Goal: Information Seeking & Learning: Learn about a topic

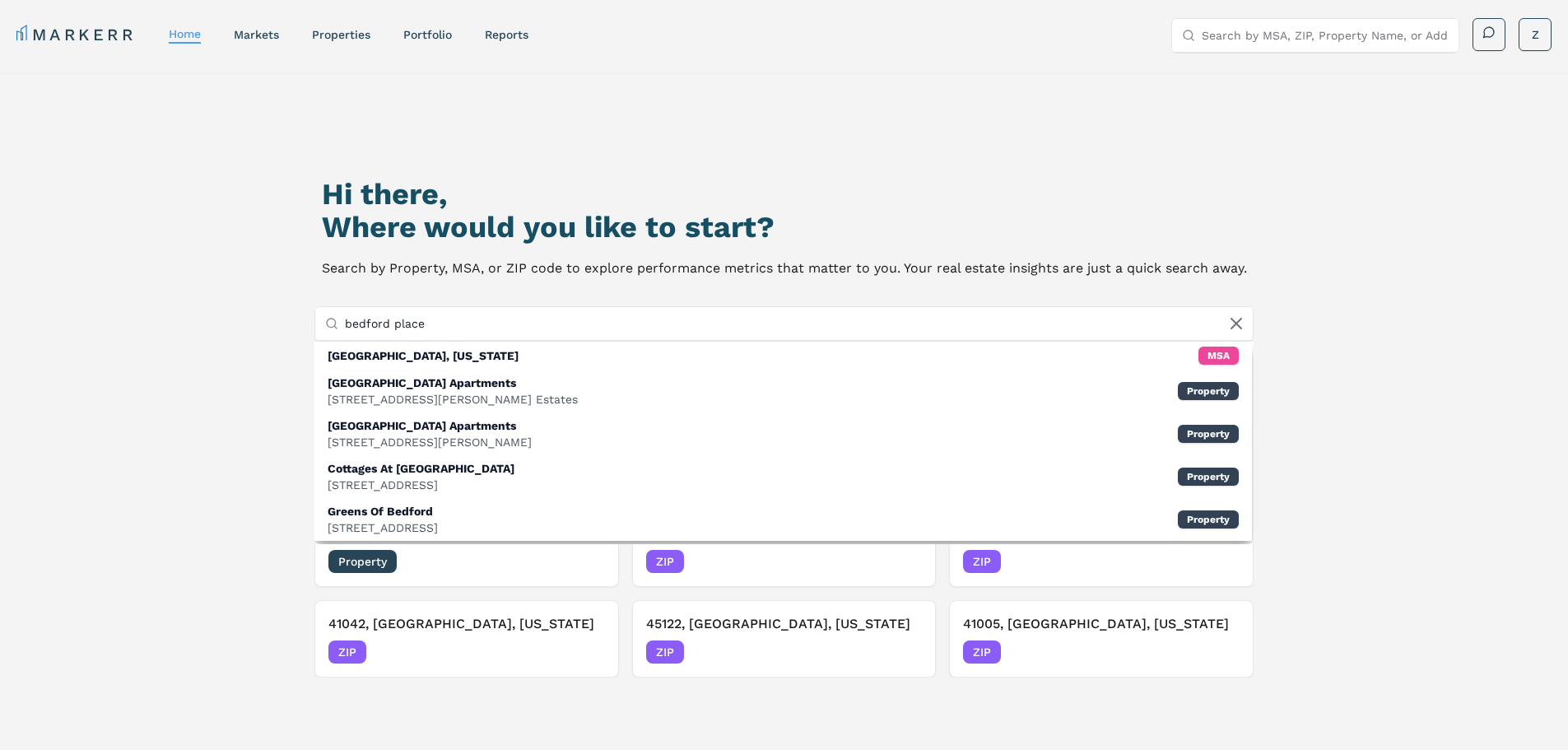
click at [471, 325] on input "bedford place" at bounding box center [794, 324] width 899 height 33
click at [471, 326] on input "bedford place" at bounding box center [794, 324] width 899 height 33
paste input "[STREET_ADDRESS]"
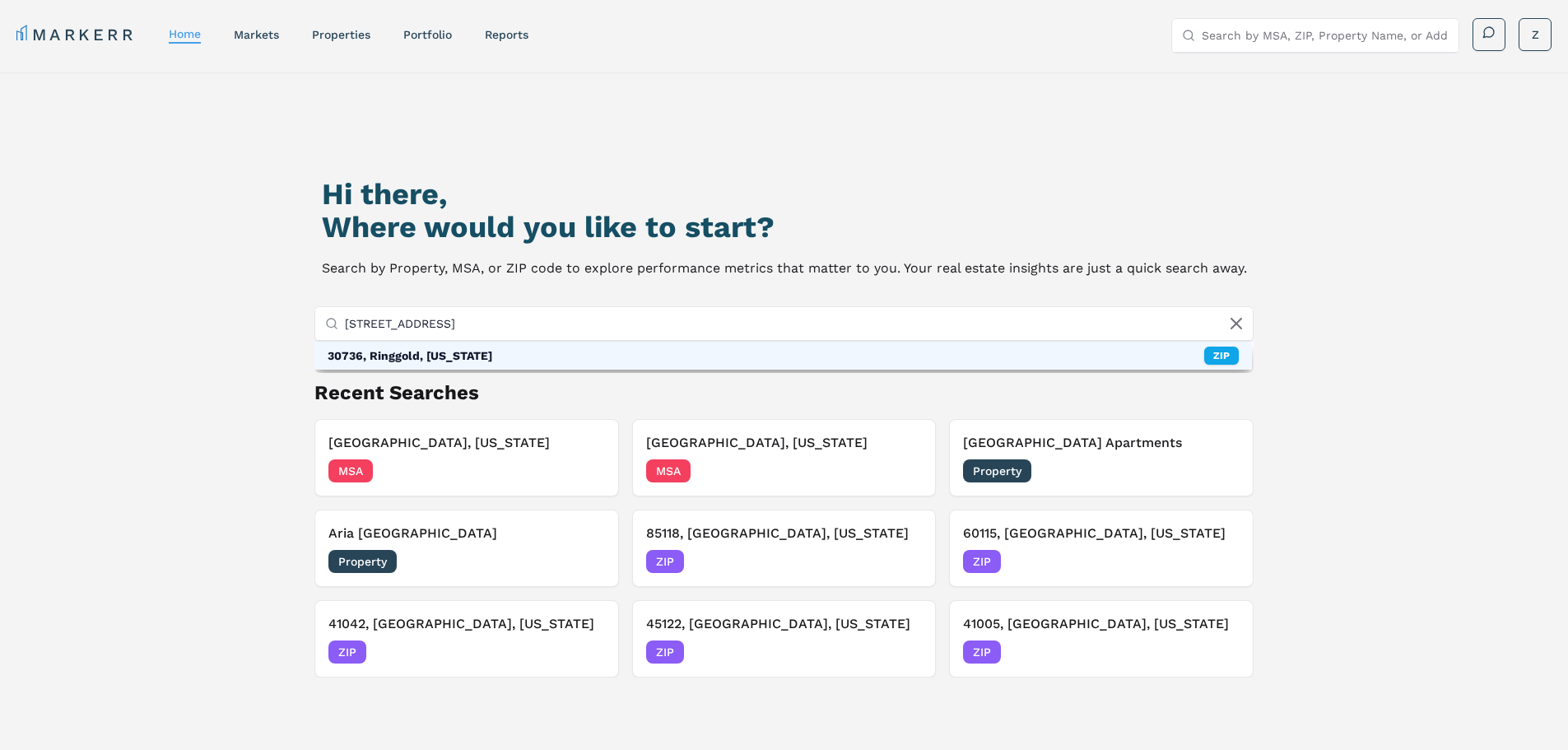
type input "[STREET_ADDRESS]"
click at [469, 355] on div "30736, Ringgold, [US_STATE] ZIP" at bounding box center [784, 355] width 939 height 28
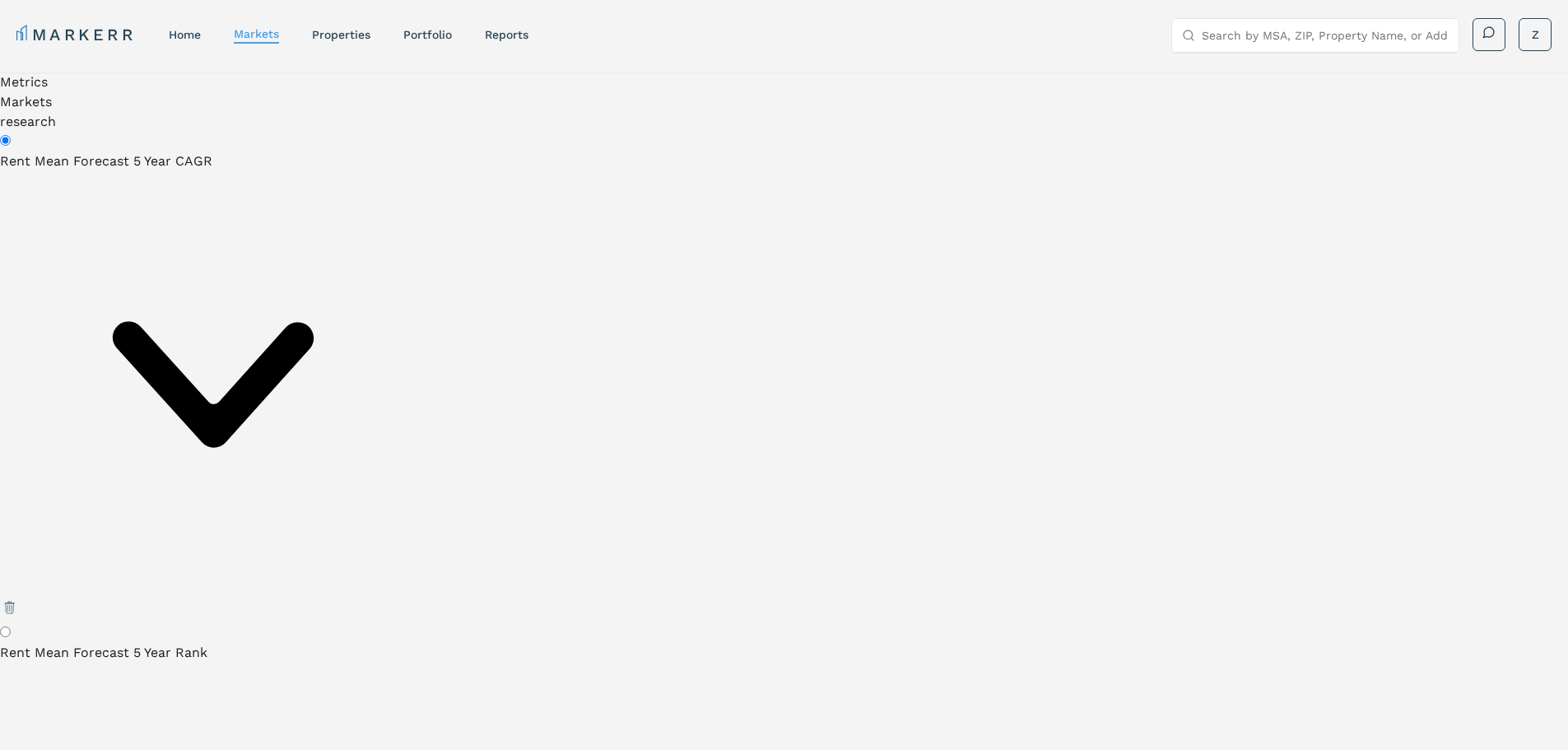
paste input "[STREET_ADDRESS]"
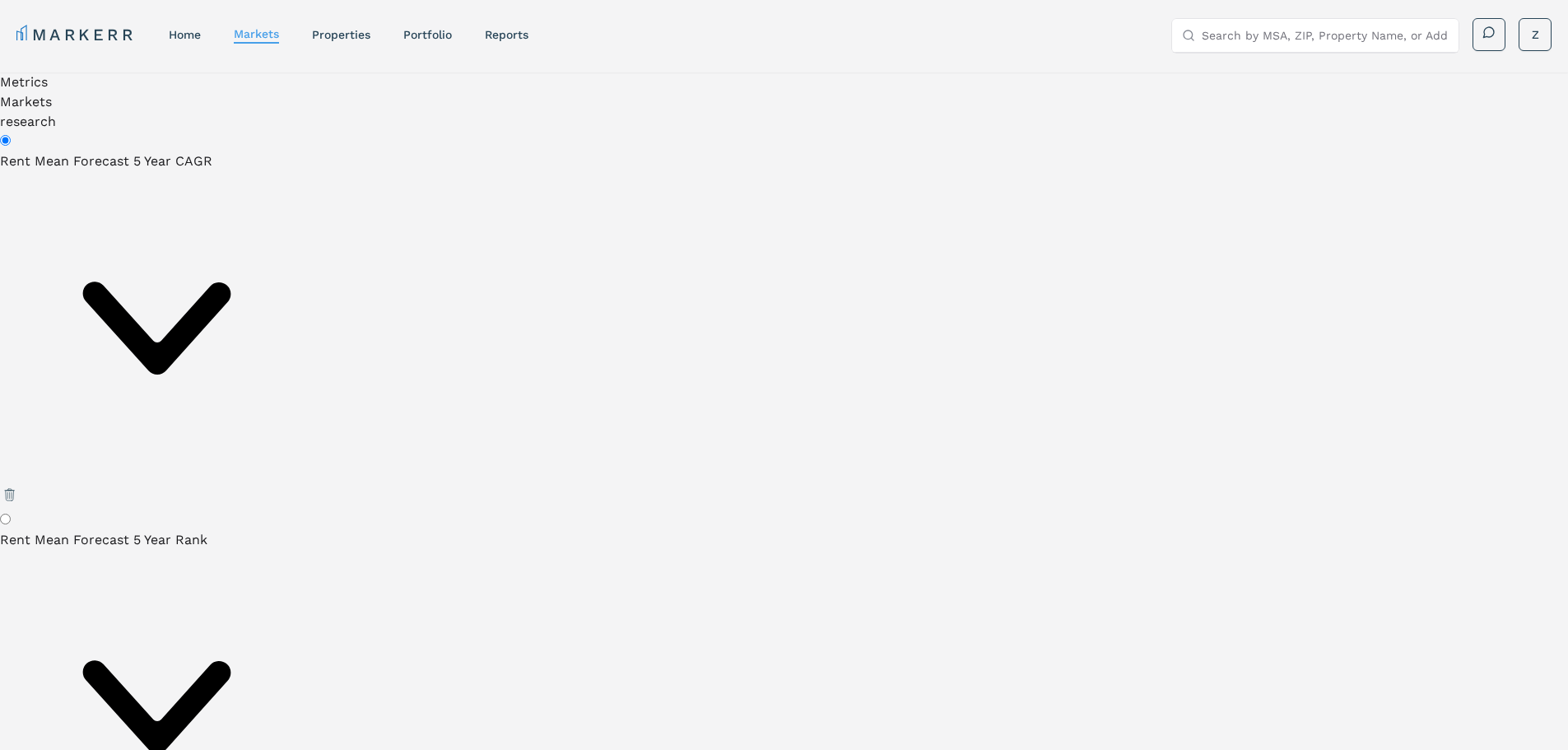
type input "[GEOGRAPHIC_DATA]"
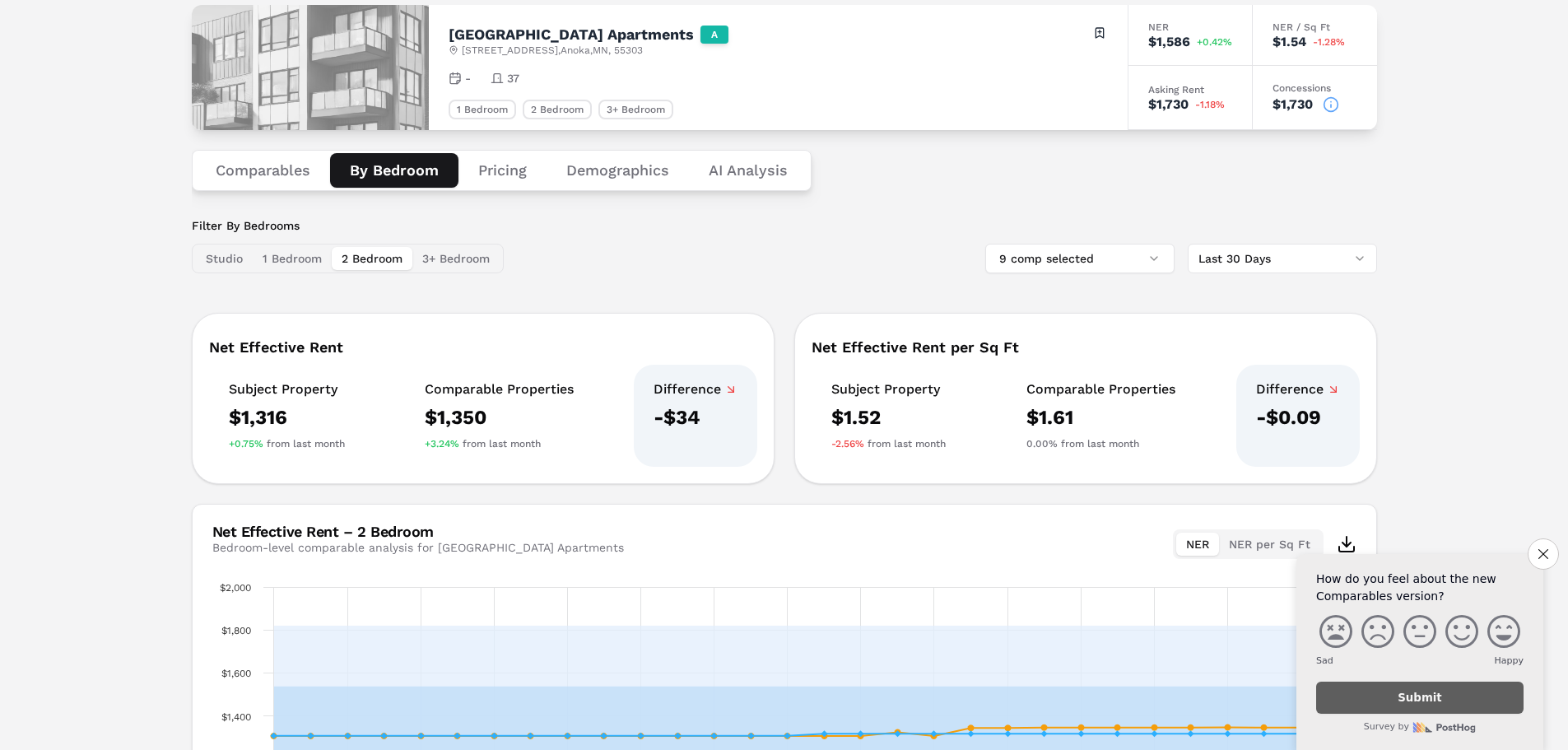
scroll to position [94, 0]
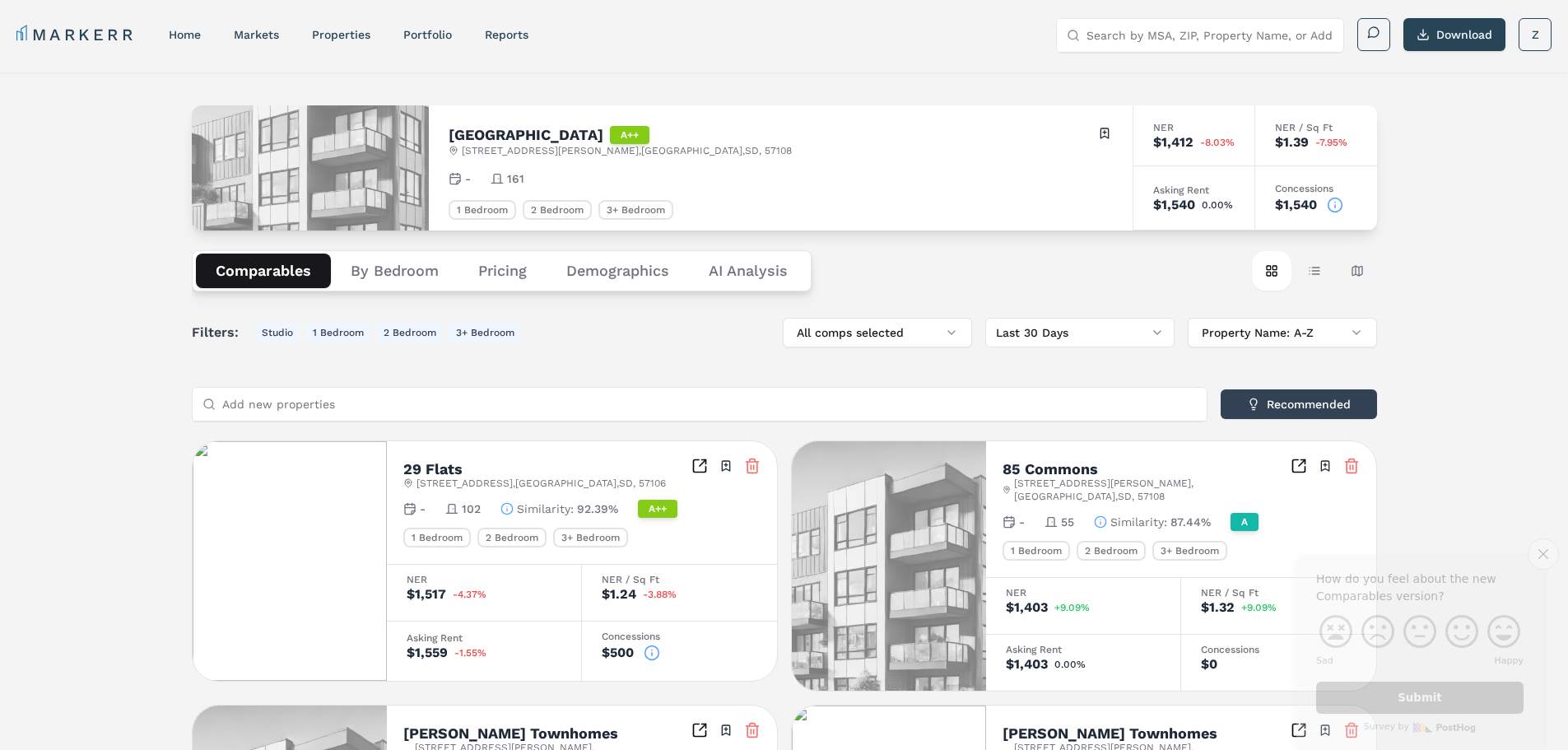
click at [514, 268] on button "Pricing" at bounding box center [502, 271] width 88 height 35
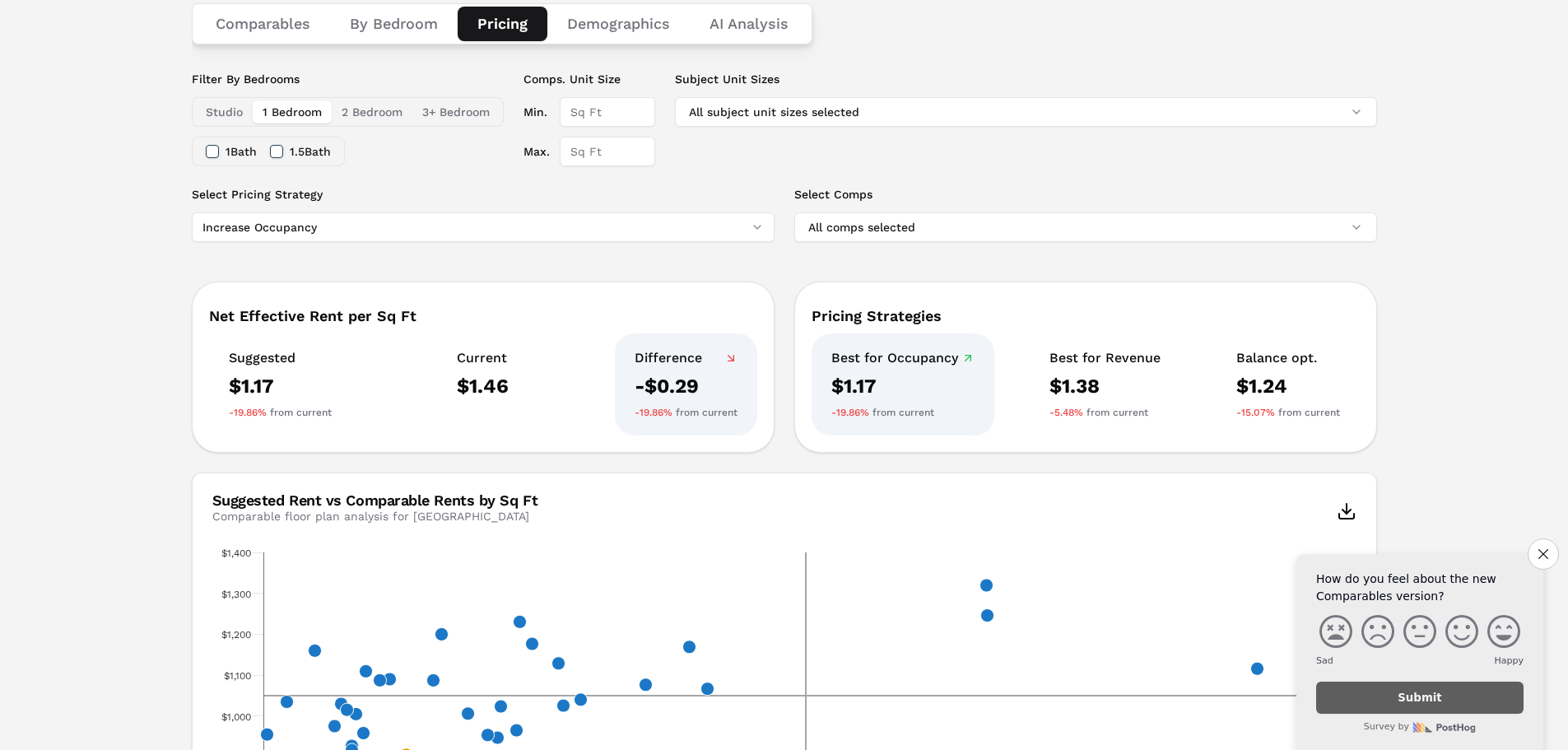
click at [374, 109] on button "2 Bedroom" at bounding box center [372, 112] width 81 height 23
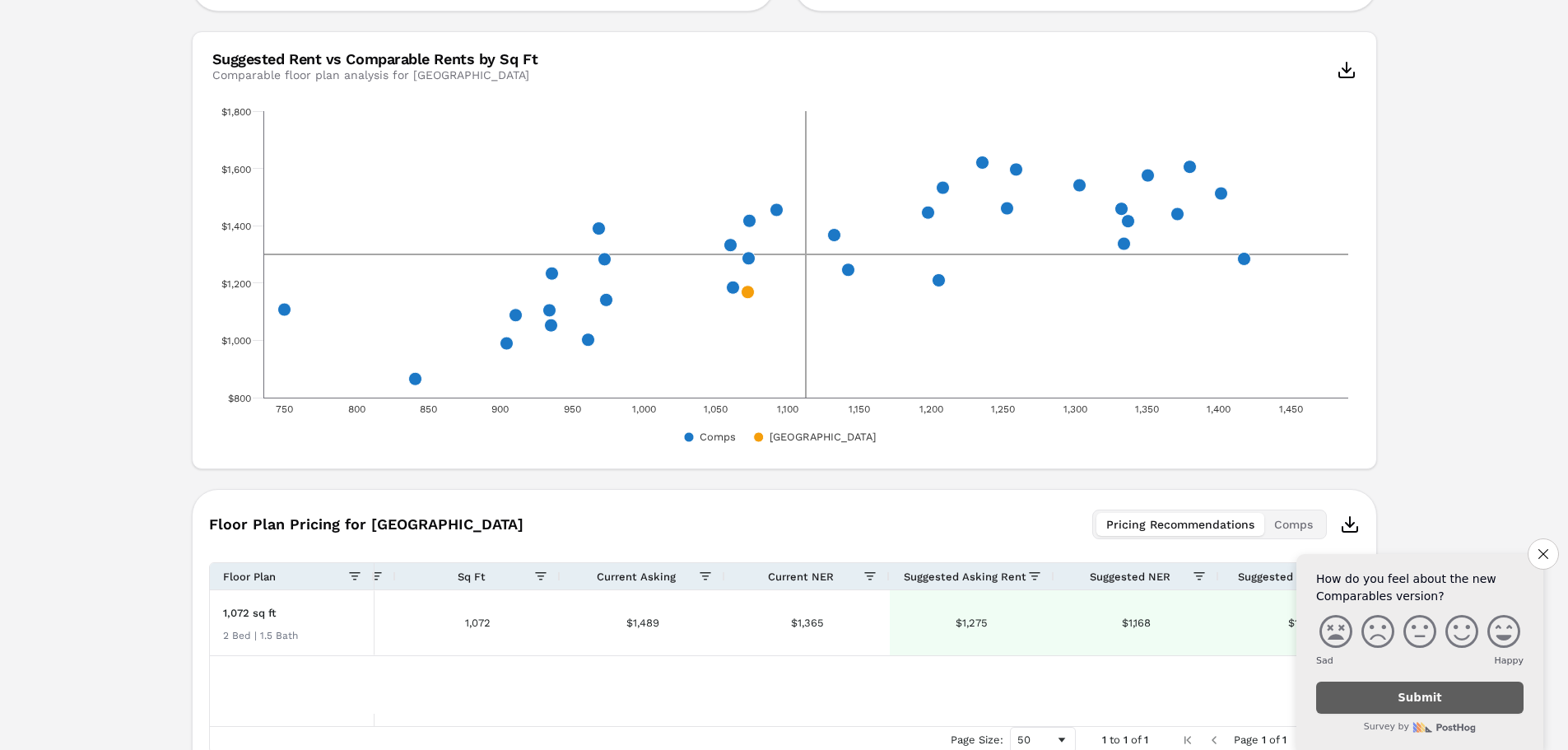
scroll to position [804, 0]
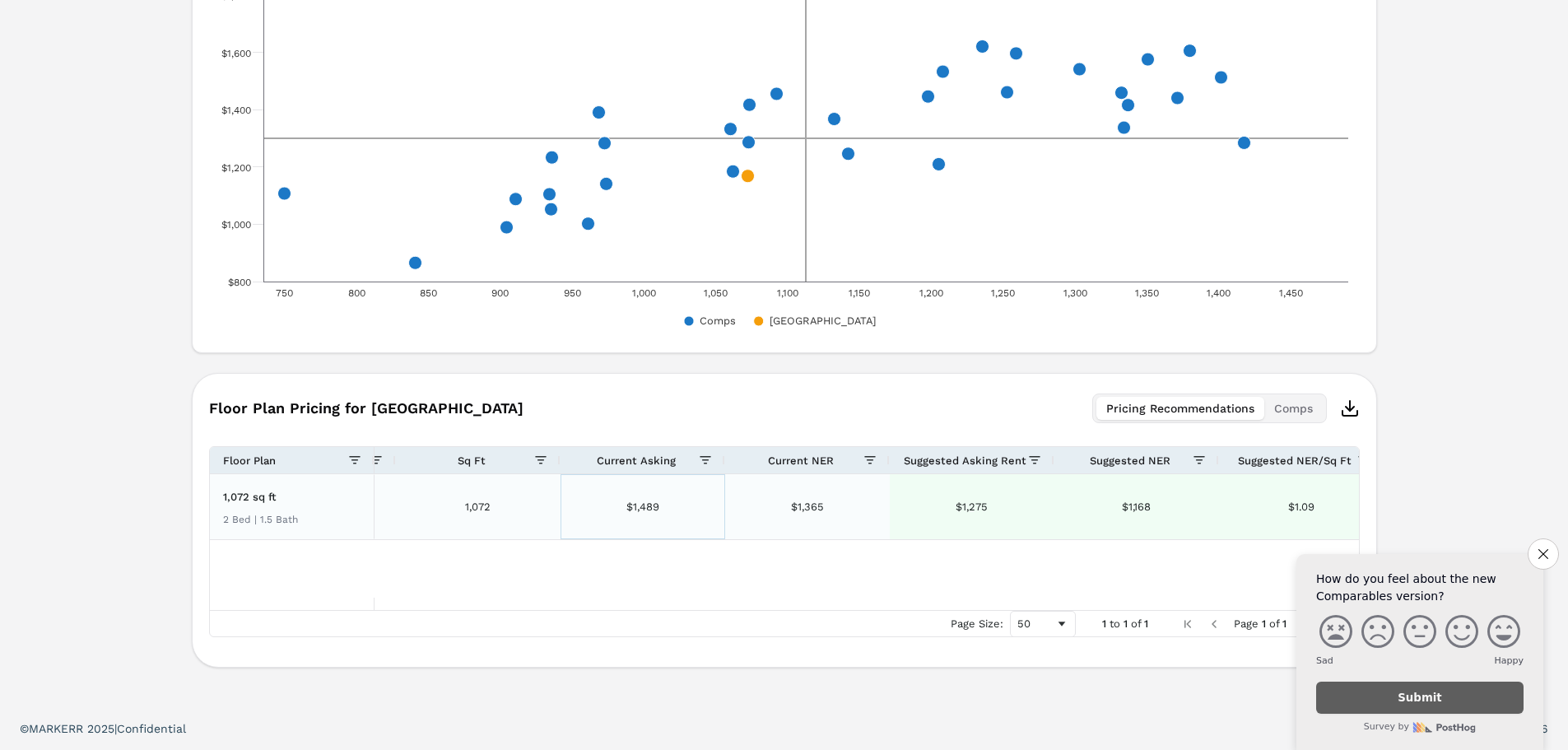
drag, startPoint x: 668, startPoint y: 508, endPoint x: 601, endPoint y: 510, distance: 67.0
click at [602, 510] on div "$1,489" at bounding box center [643, 506] width 165 height 65
drag, startPoint x: 997, startPoint y: 507, endPoint x: 947, endPoint y: 507, distance: 50.0
click at [949, 507] on div "$1,275" at bounding box center [971, 506] width 165 height 65
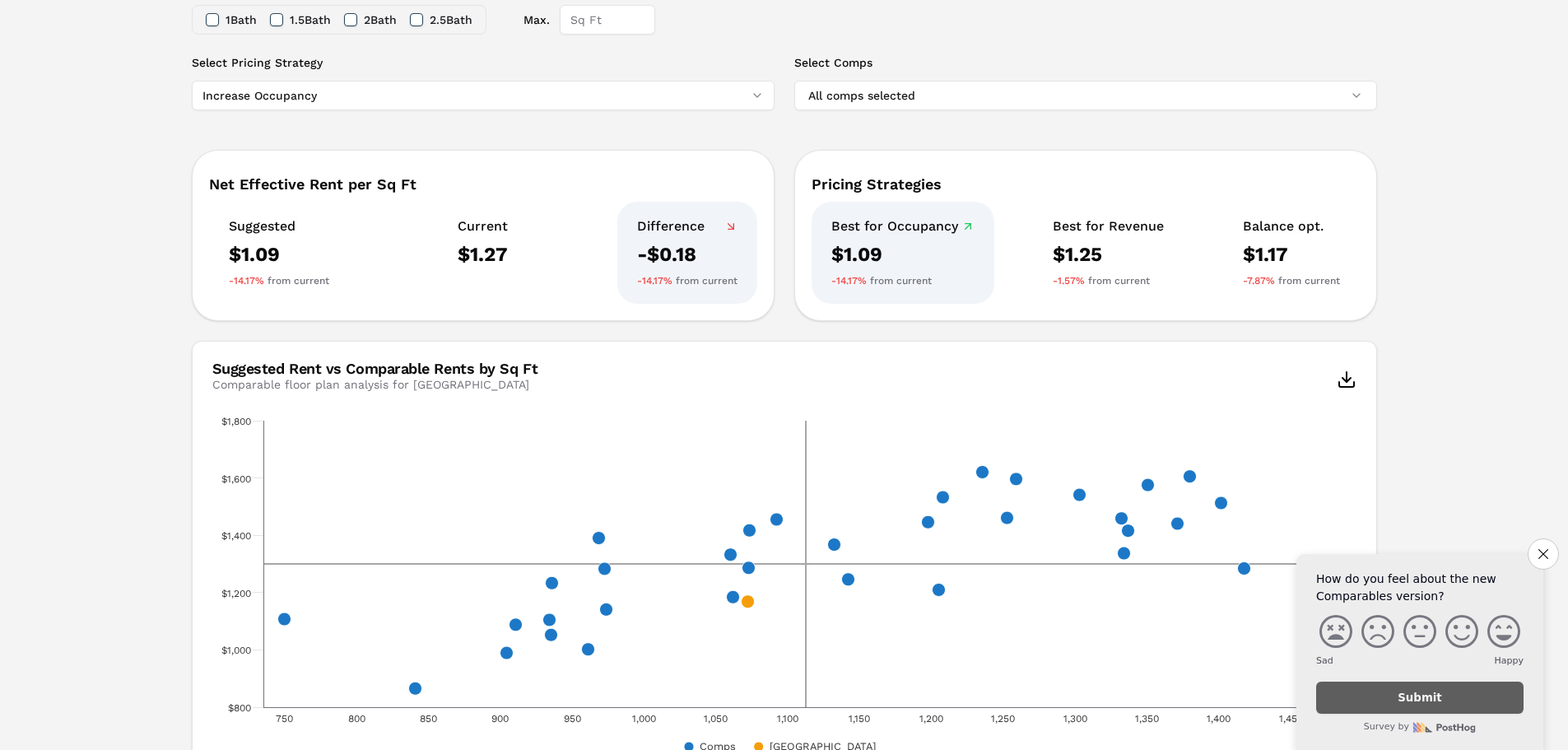
scroll to position [0, 0]
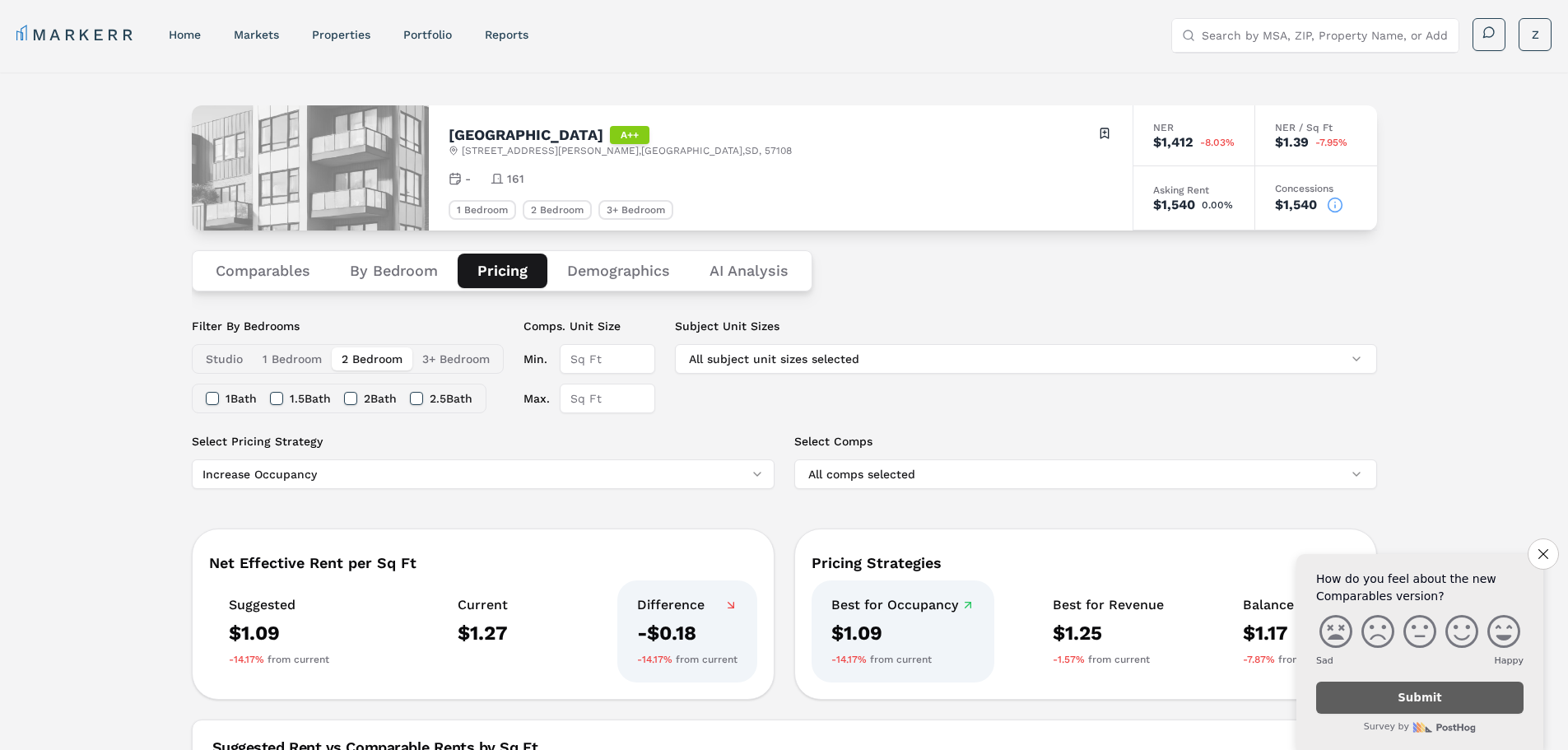
click at [416, 268] on button "By Bedroom" at bounding box center [393, 271] width 127 height 35
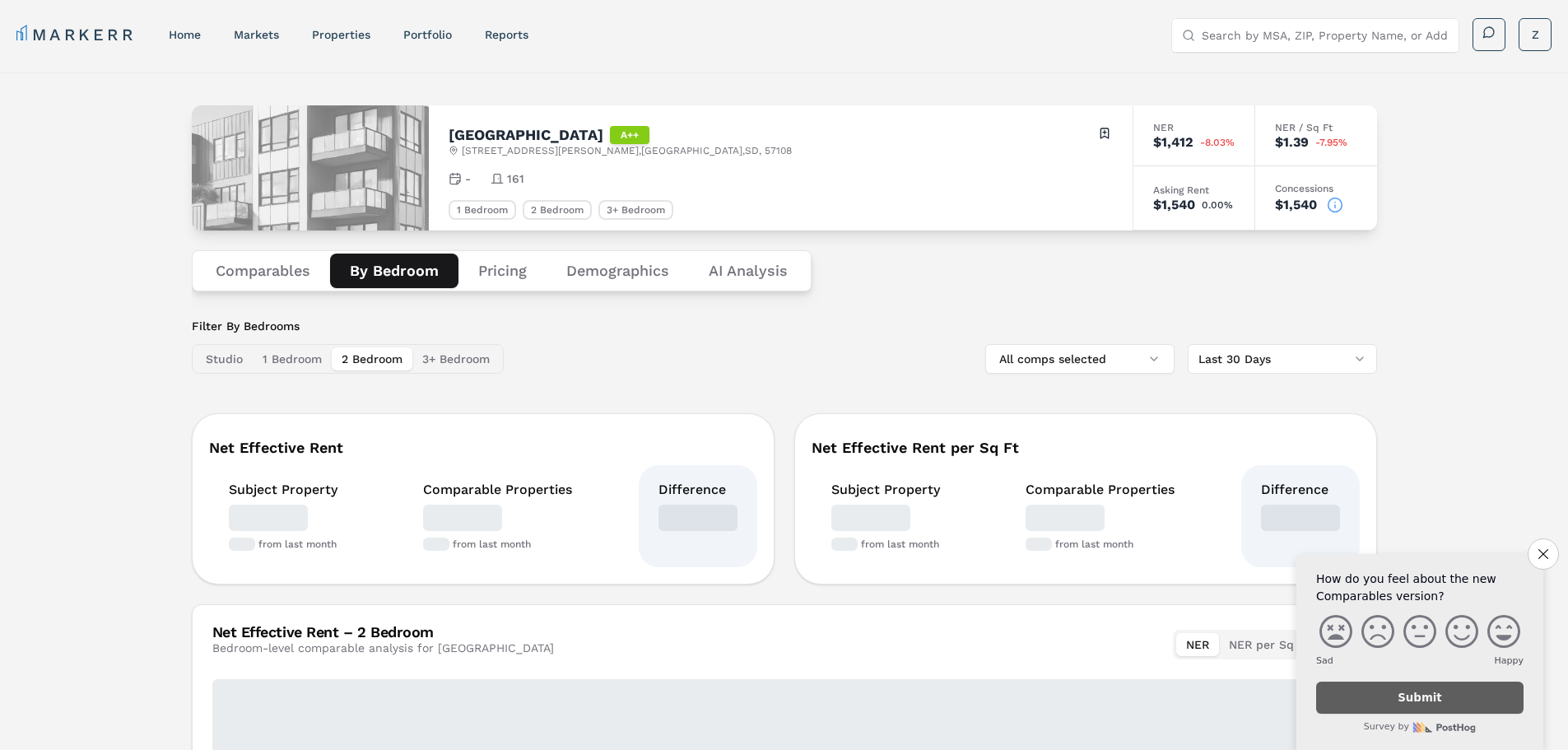
click at [279, 265] on button "Comparables" at bounding box center [262, 271] width 134 height 35
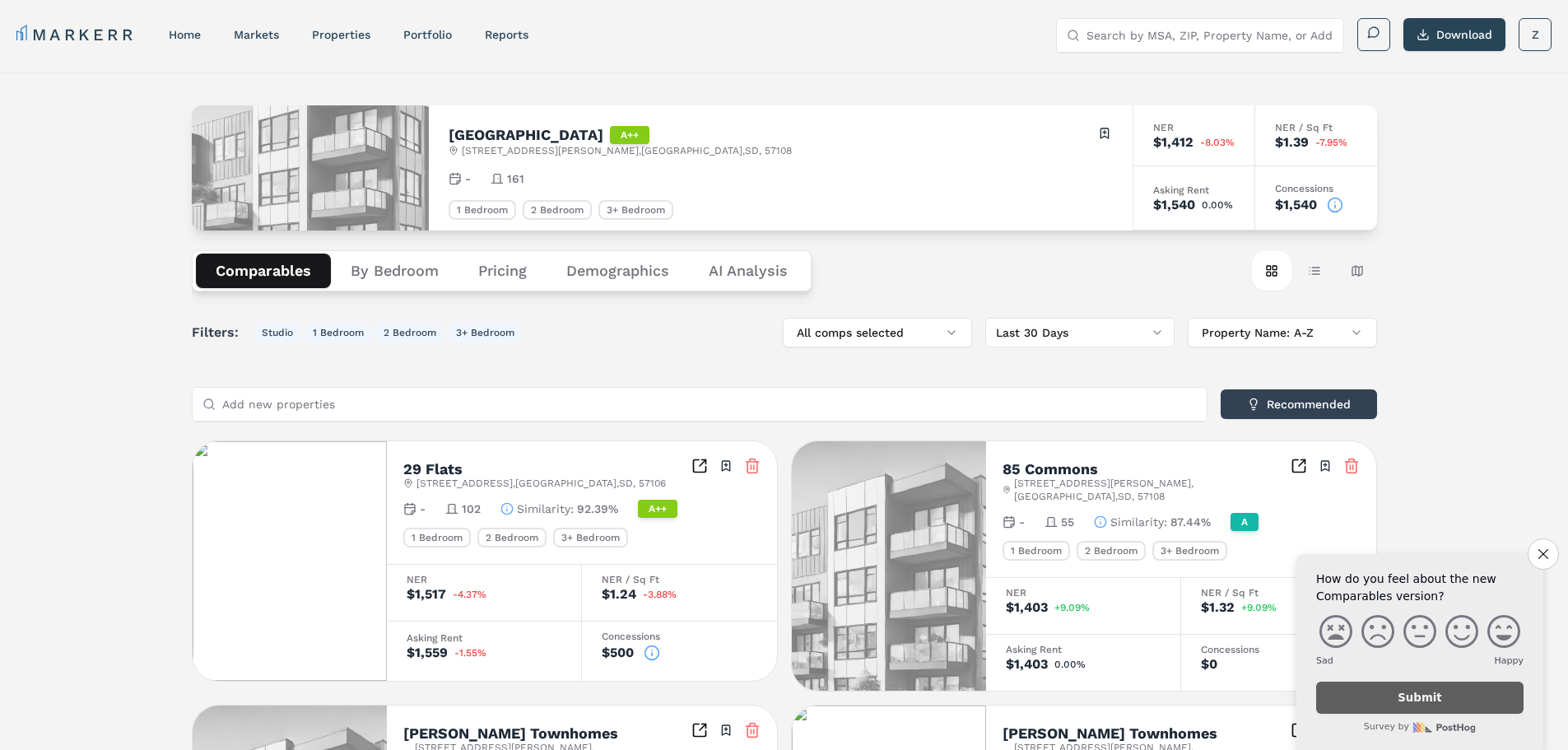
click at [396, 264] on button "By Bedroom" at bounding box center [394, 271] width 127 height 35
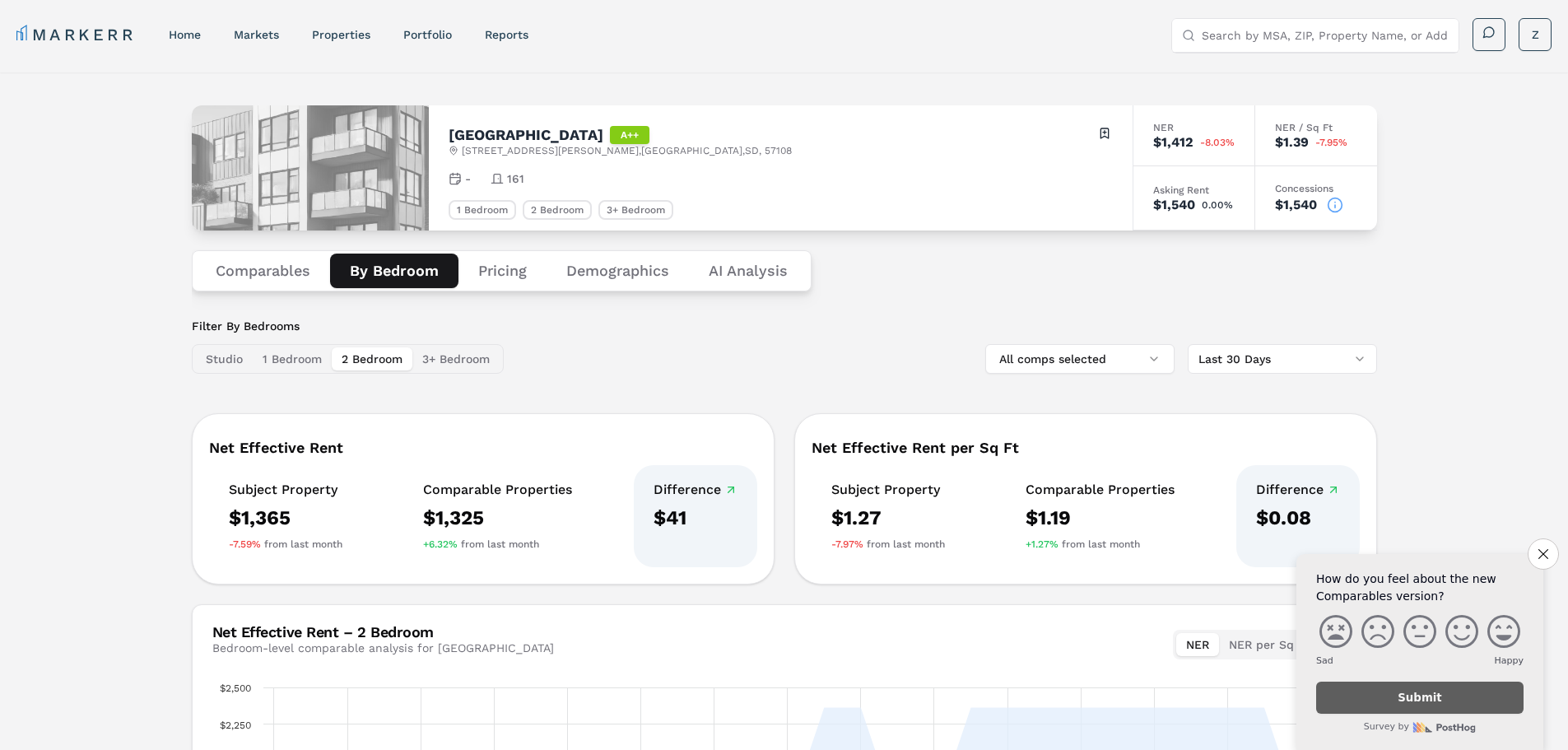
click at [305, 358] on button "1 Bedroom" at bounding box center [292, 359] width 79 height 23
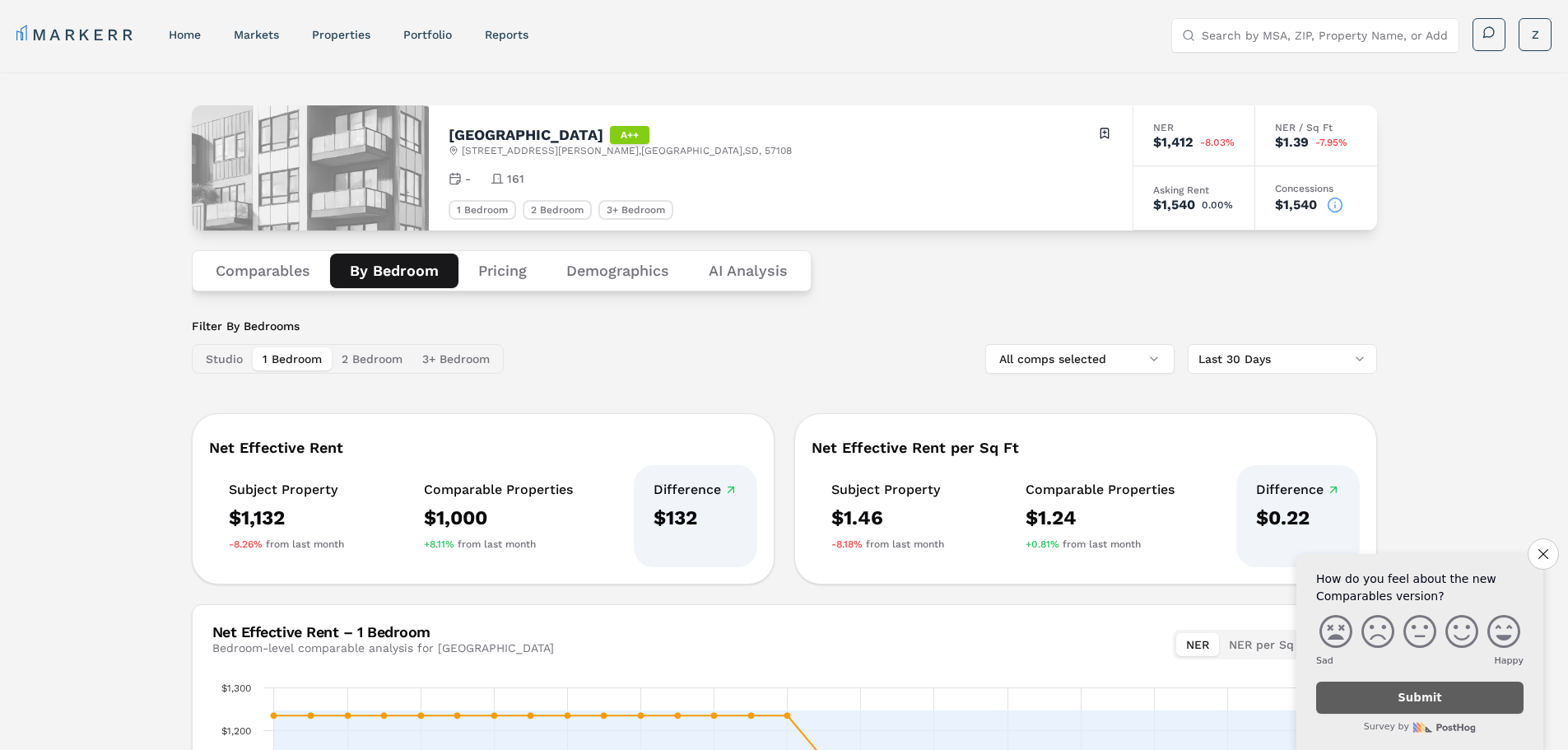
click at [268, 265] on button "Comparables" at bounding box center [262, 271] width 134 height 35
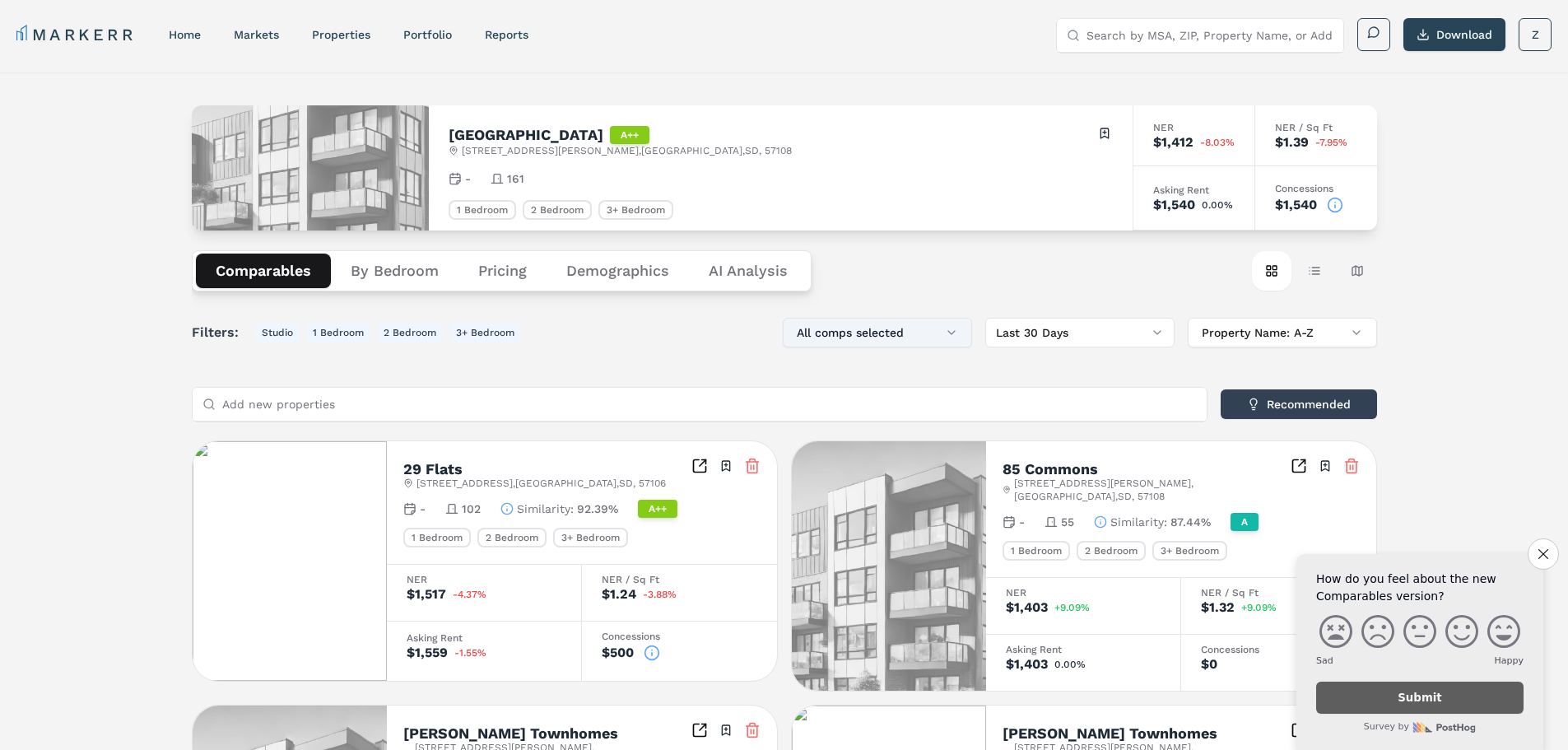
click at [830, 328] on button "All comps selected" at bounding box center [877, 333] width 189 height 30
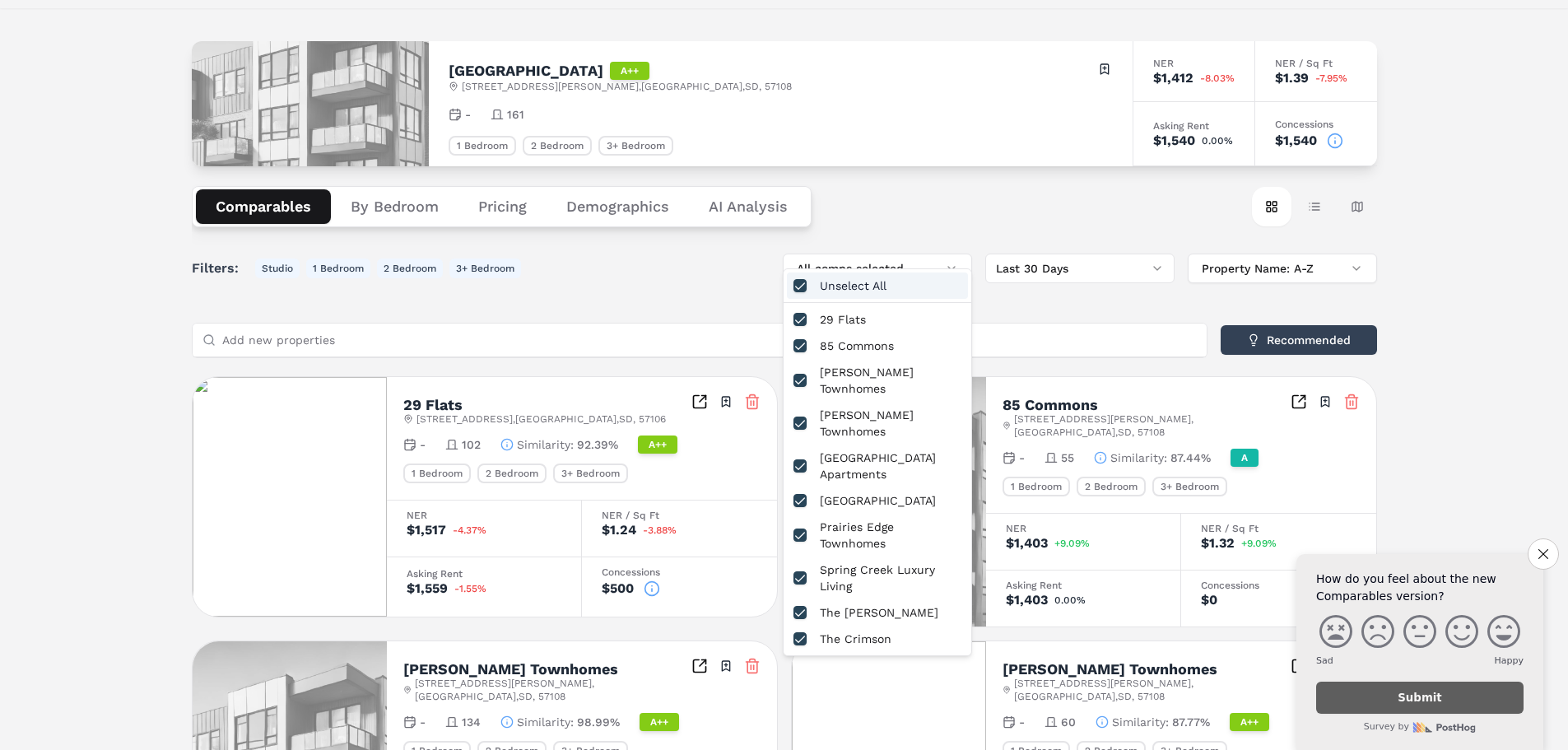
scroll to position [82, 0]
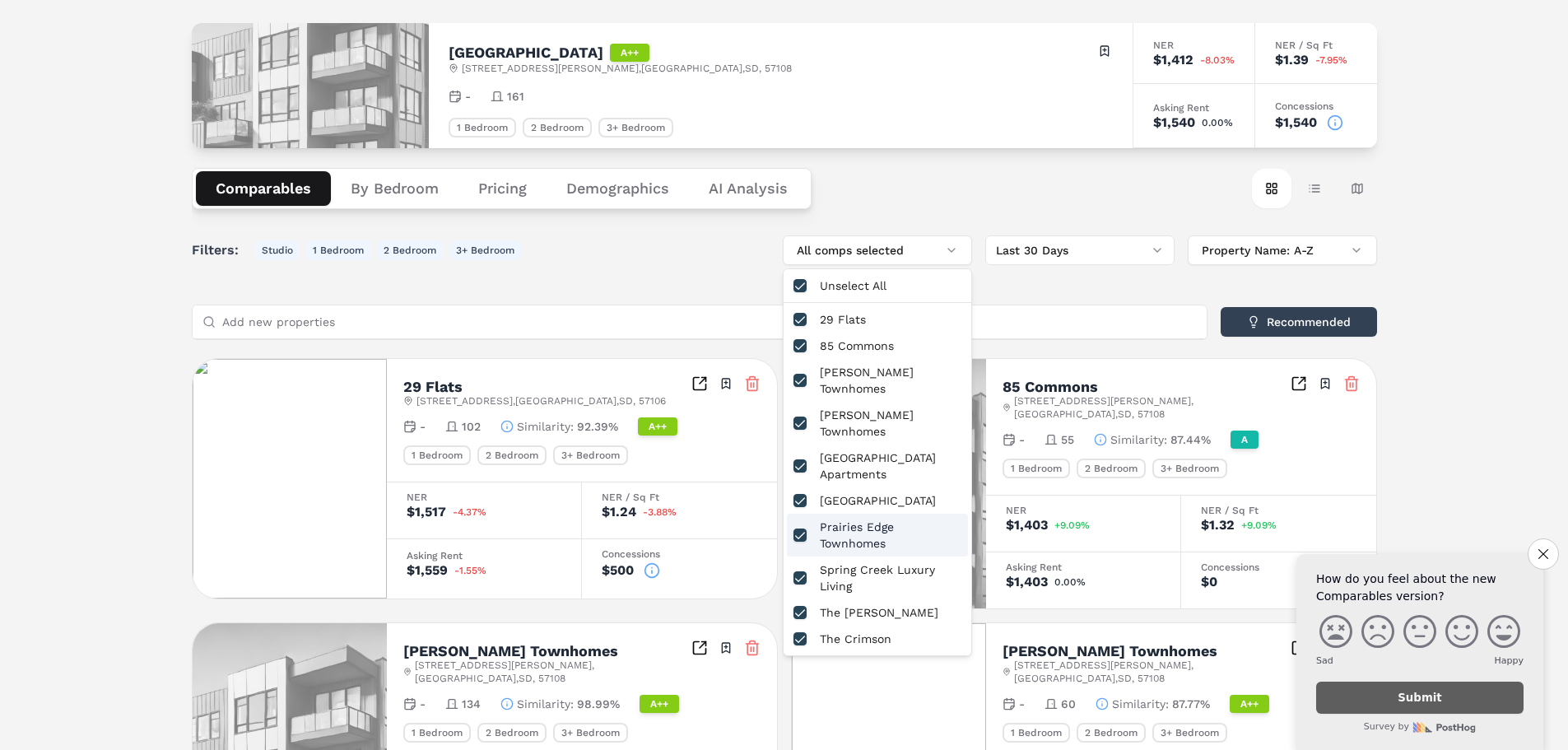
click at [690, 254] on div "Filters: Studio 1 Bedroom 2 Bedroom 3+ Bedroom All comps selected Last 30 Days …" at bounding box center [784, 250] width 1185 height 30
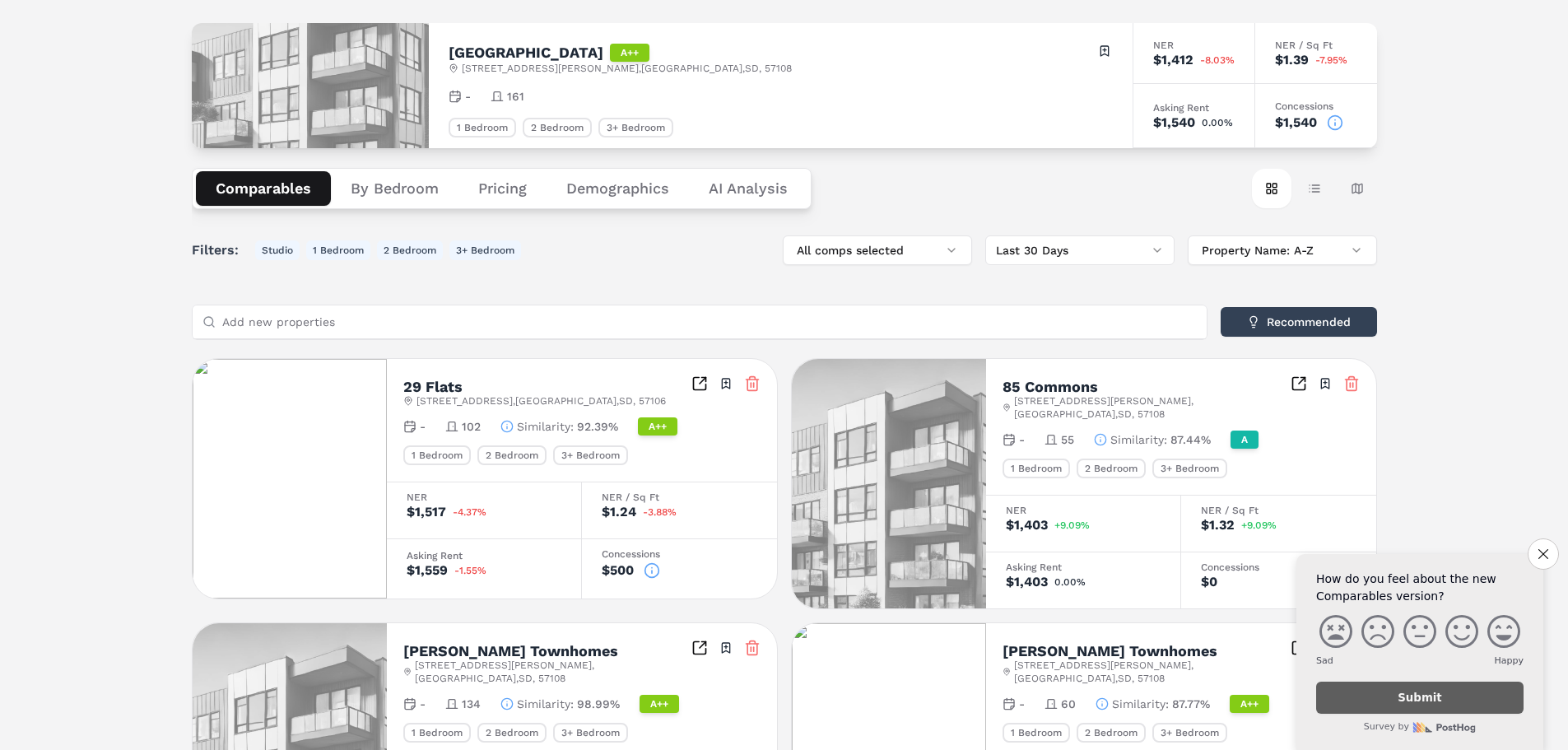
click at [411, 177] on button "By Bedroom" at bounding box center [394, 189] width 127 height 35
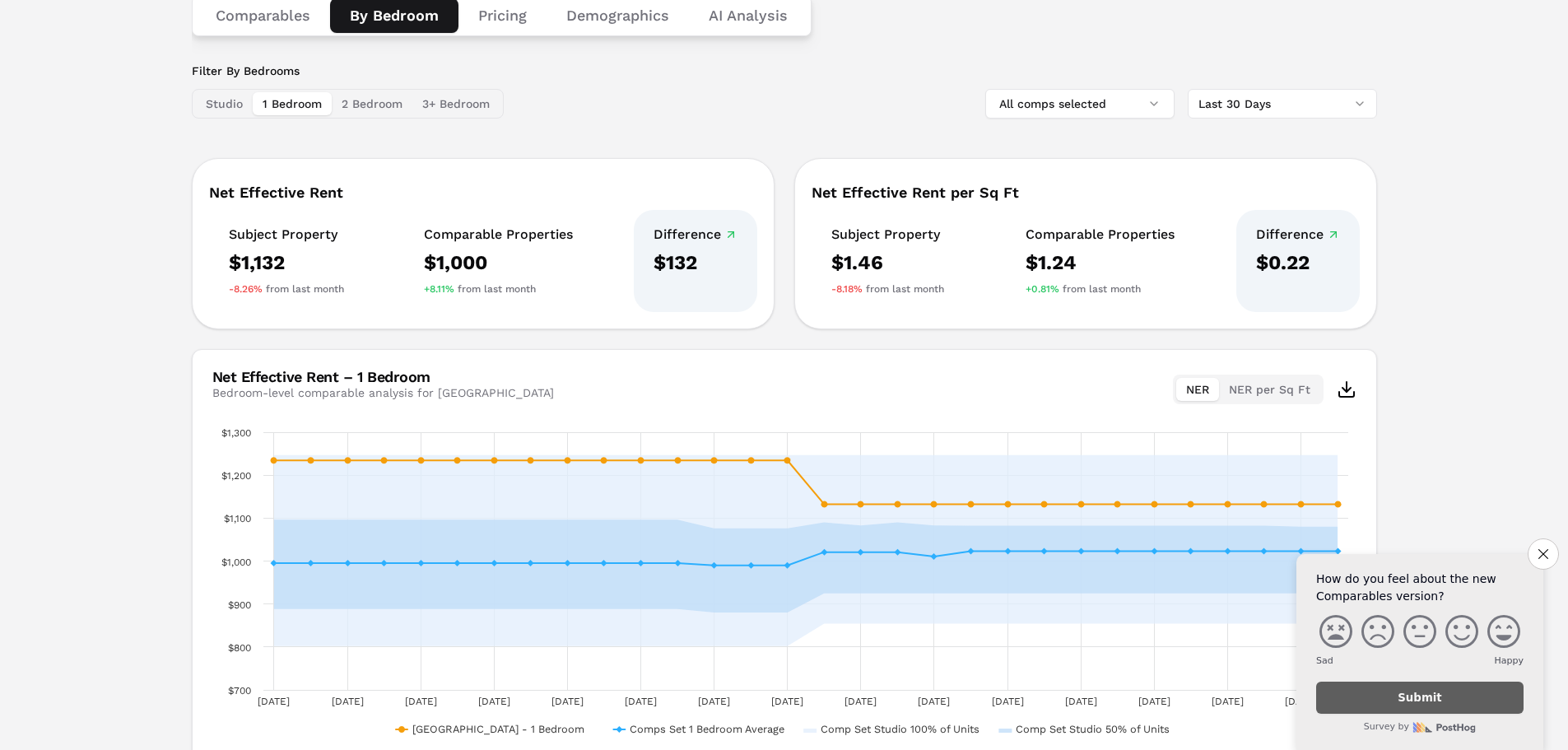
scroll to position [177, 0]
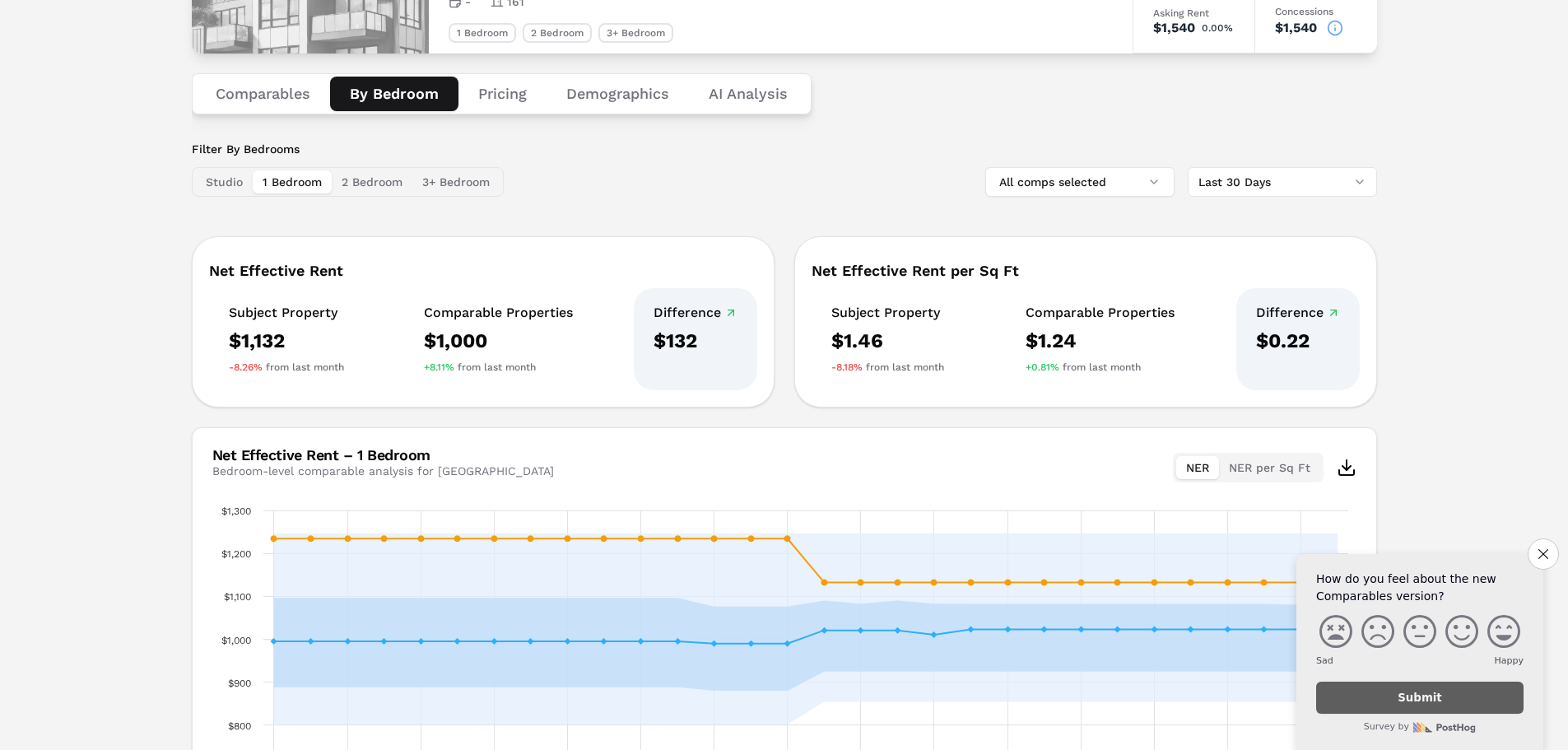
click at [491, 94] on button "Pricing" at bounding box center [502, 94] width 88 height 35
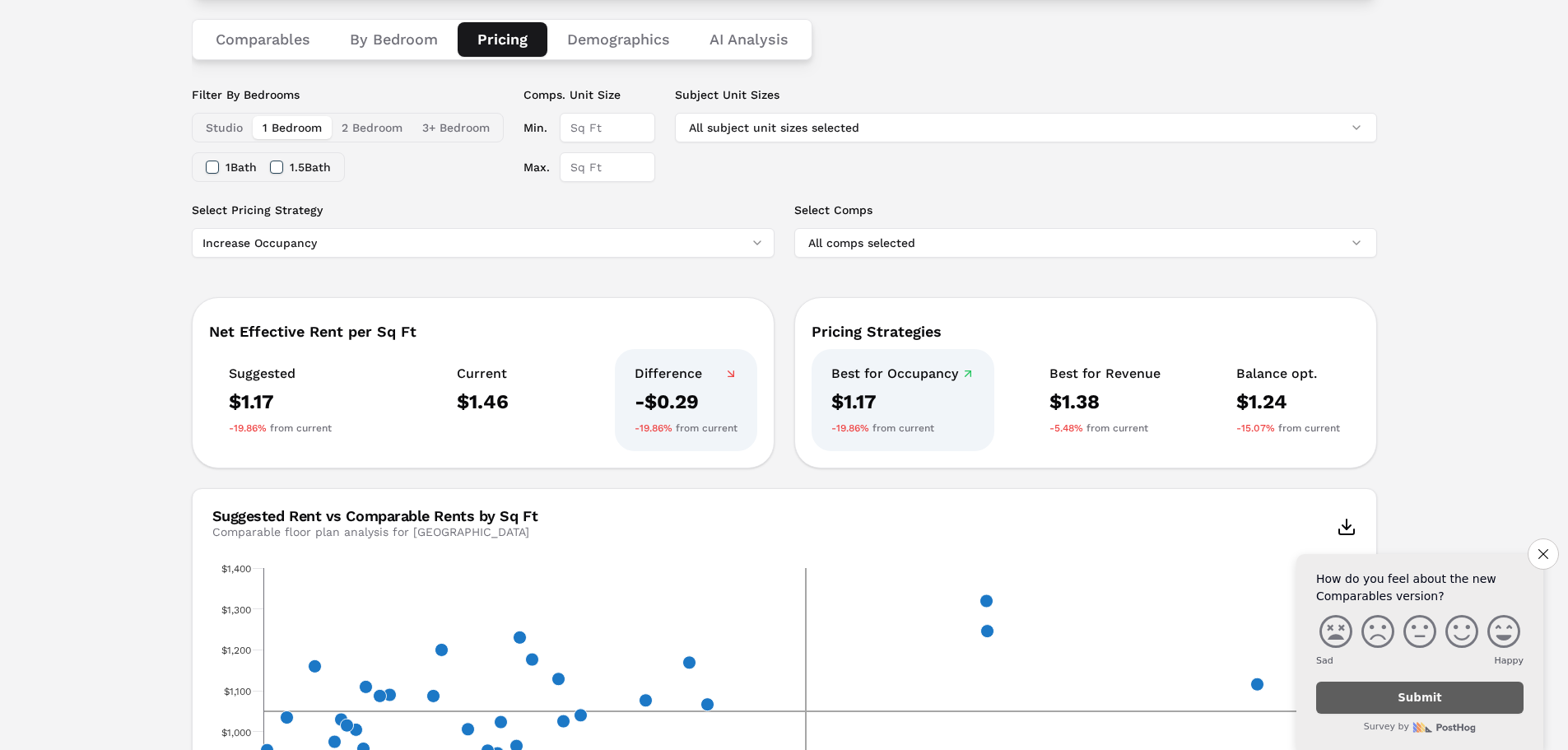
scroll to position [228, 0]
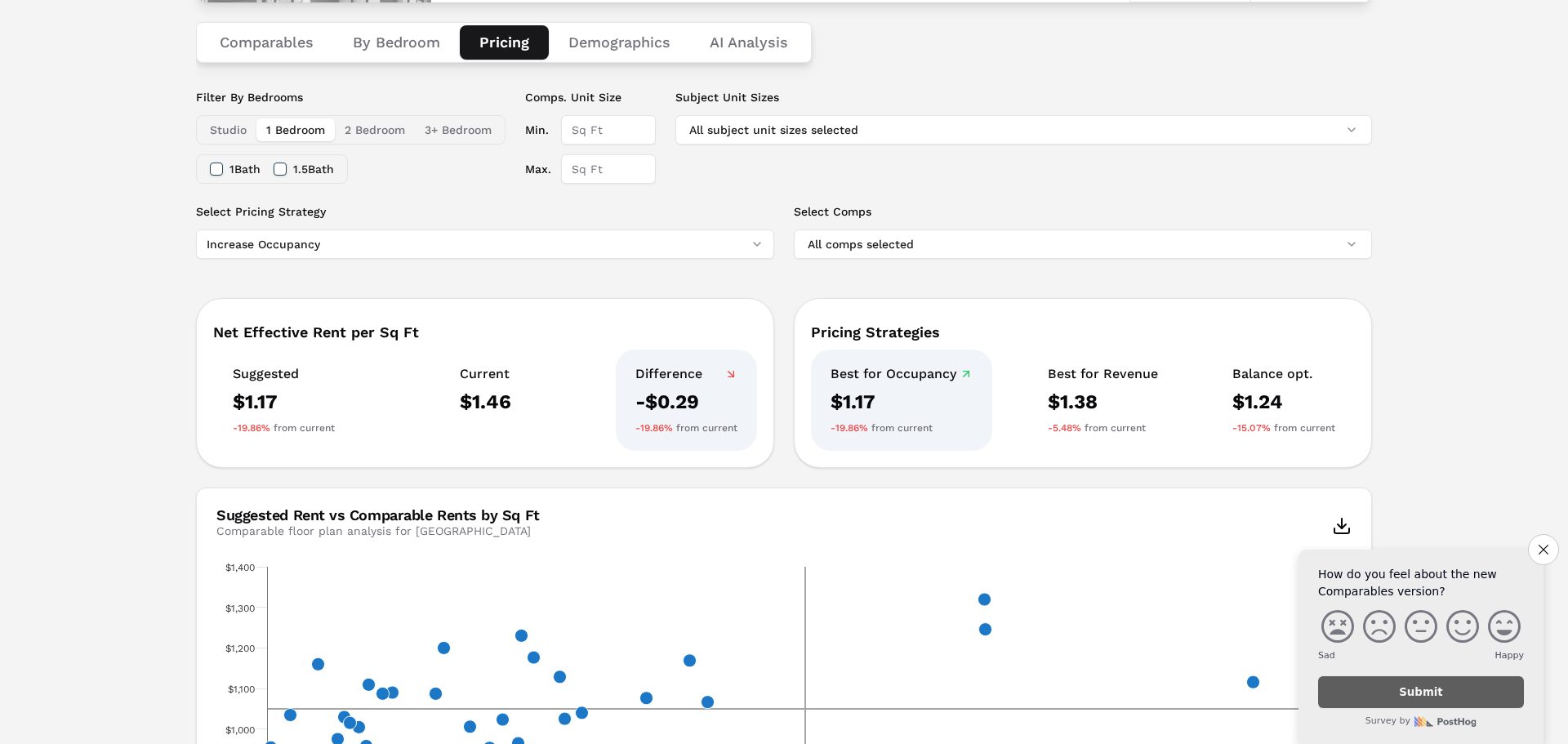
click at [383, 254] on html "MARKERR home markets properties Portfolio reports Search by MSA, ZIP, Property …" at bounding box center [784, 544] width 1568 height 1542
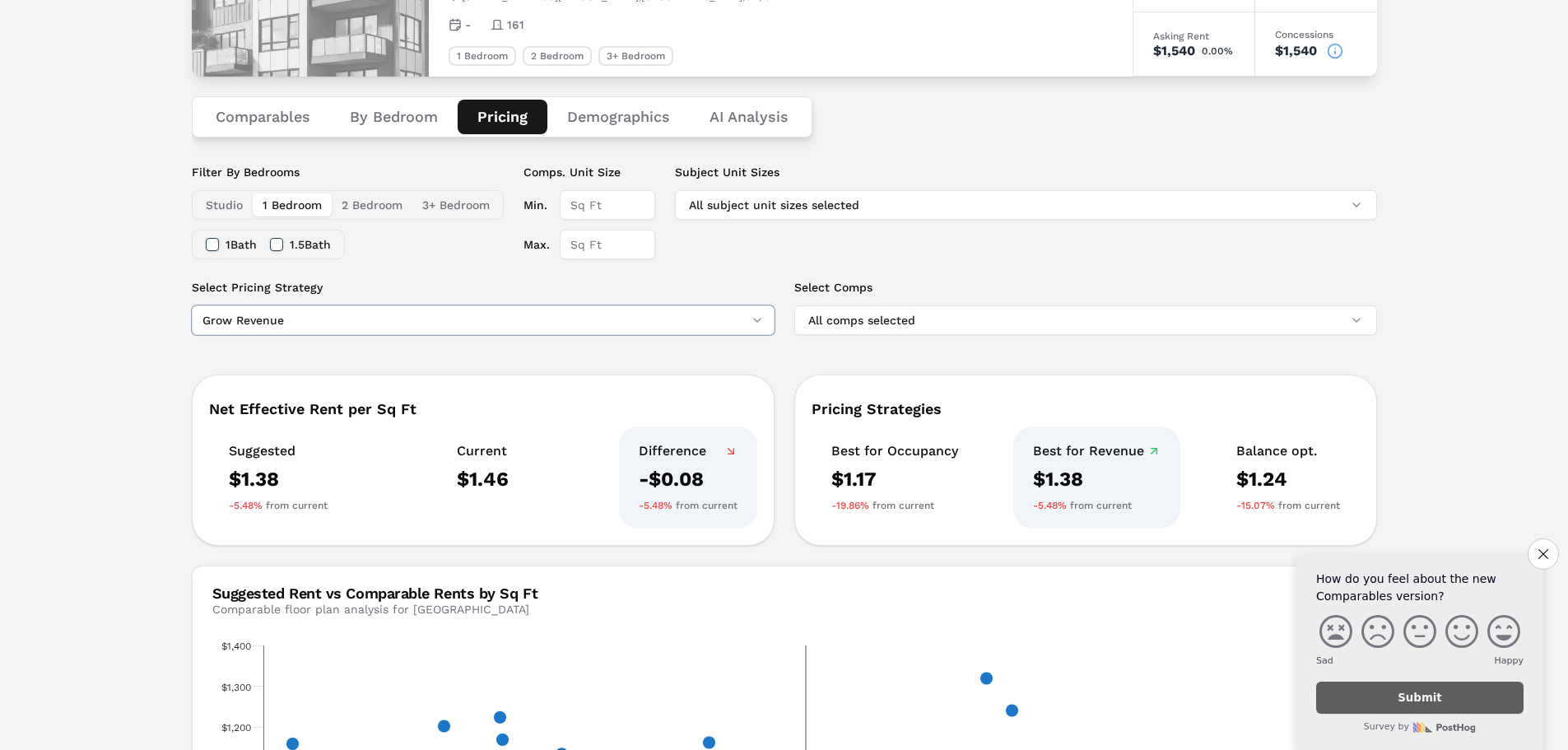
scroll to position [146, 0]
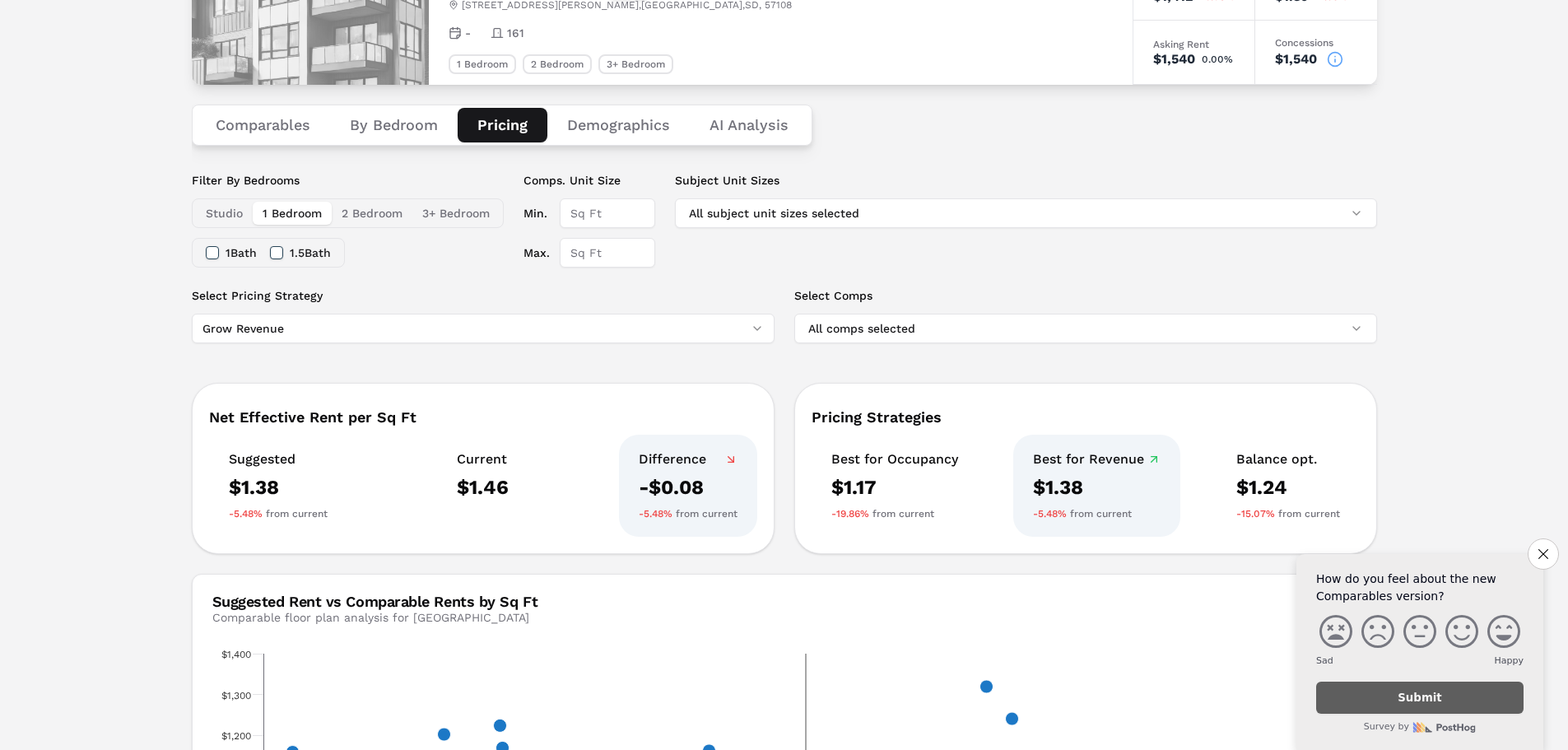
click at [380, 327] on html "MARKERR home markets properties Portfolio reports Search by MSA, ZIP, Property …" at bounding box center [784, 631] width 1568 height 1554
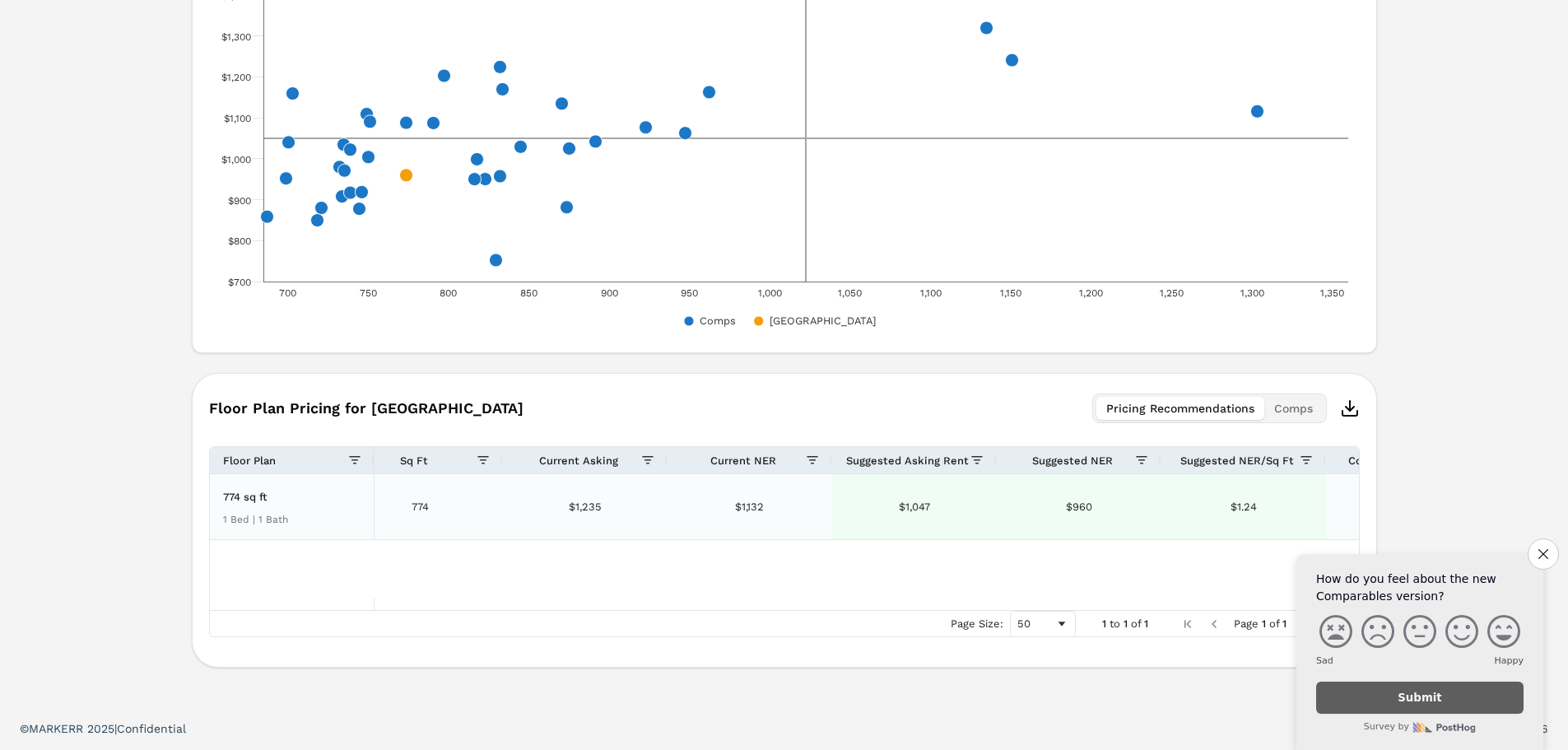
scroll to position [0, 146]
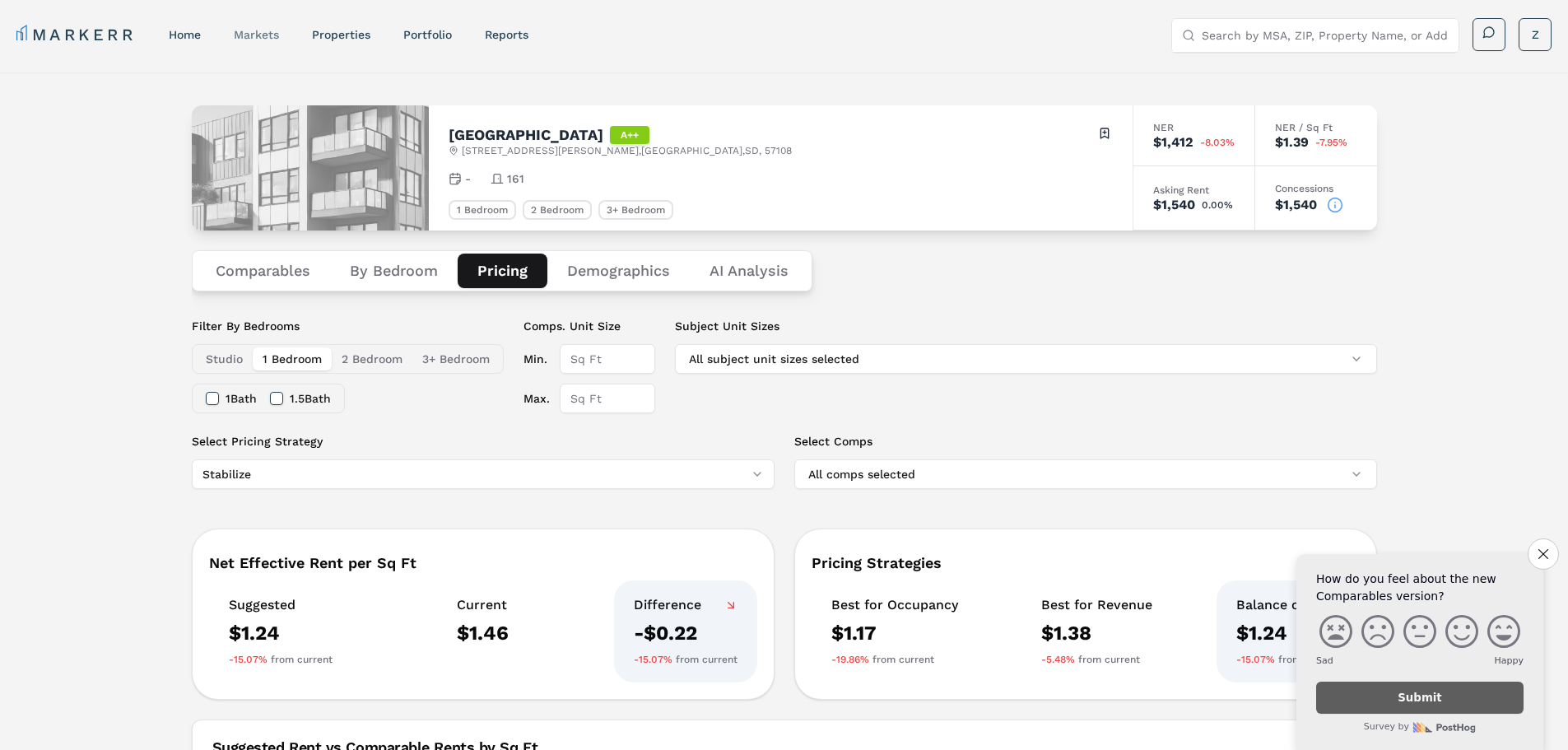
click at [251, 37] on link "markets" at bounding box center [256, 35] width 45 height 13
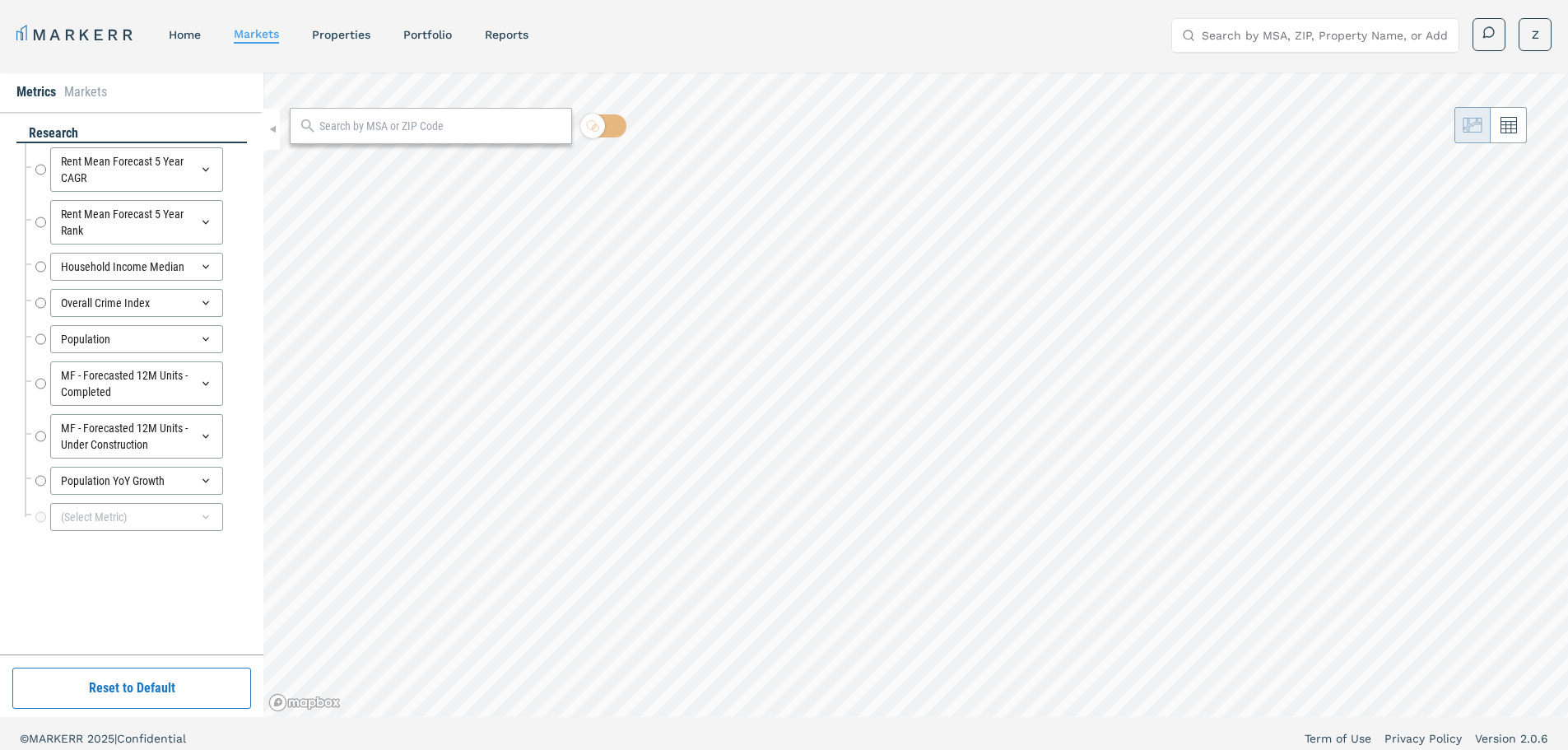
radio input "true"
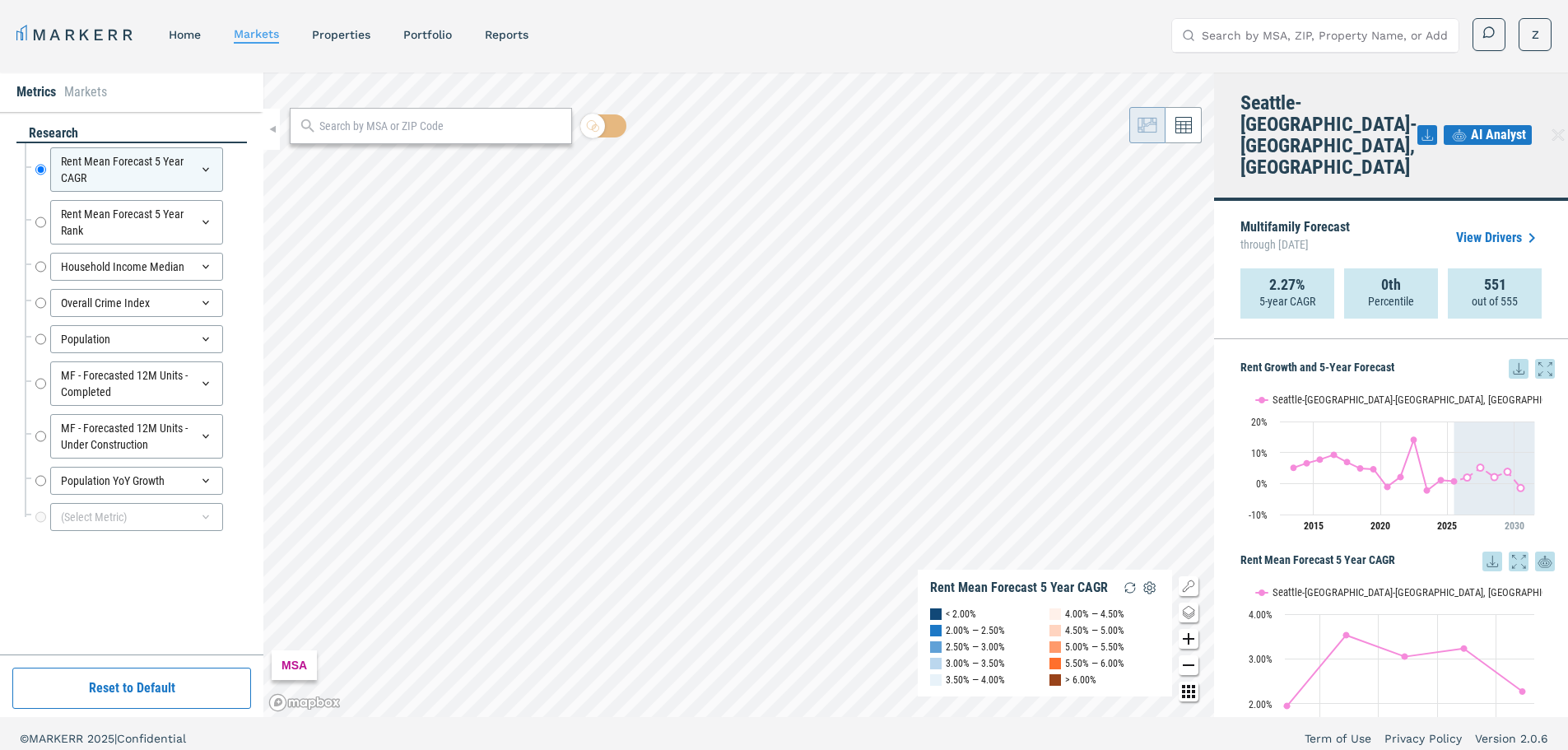
click at [1249, 33] on input "Search by MSA, ZIP, Property Name, or Address" at bounding box center [1325, 36] width 247 height 33
click at [1344, 34] on input "Search by MSA, ZIP, Property Name, or Address" at bounding box center [1325, 36] width 247 height 33
paste input "4250 Branch Bend Ln, Charlotte, NC 28273"
type input "4250 Branch Bend Ln, Charlotte, NC 28273"
click at [1318, 64] on div "28273, Charlotte, North Carolina" at bounding box center [1297, 75] width 226 height 33
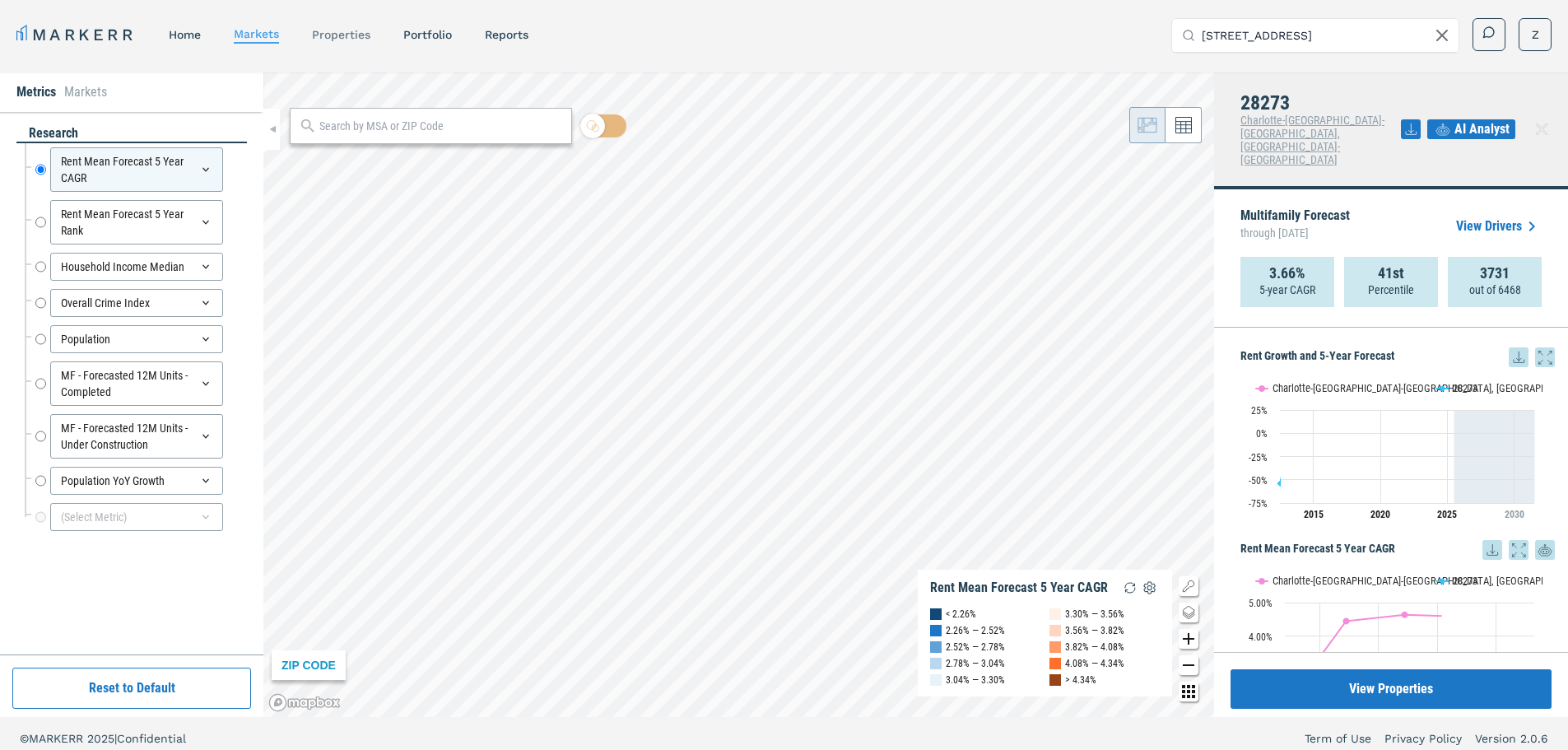
click at [340, 37] on link "properties" at bounding box center [341, 35] width 59 height 13
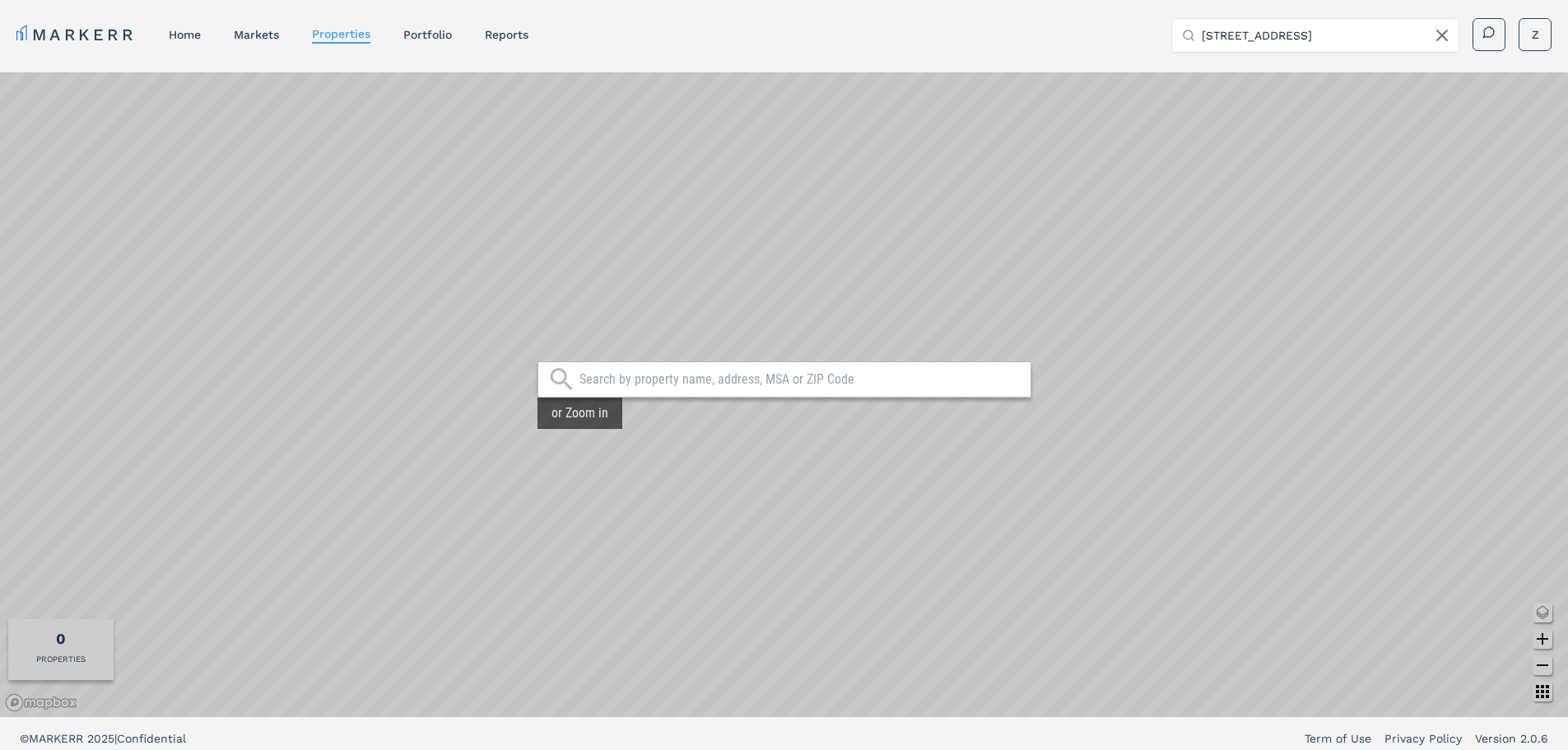
click at [711, 385] on input "text" at bounding box center [800, 379] width 442 height 16
paste input "4250 Branch Bend Ln, Charlotte, NC 28273"
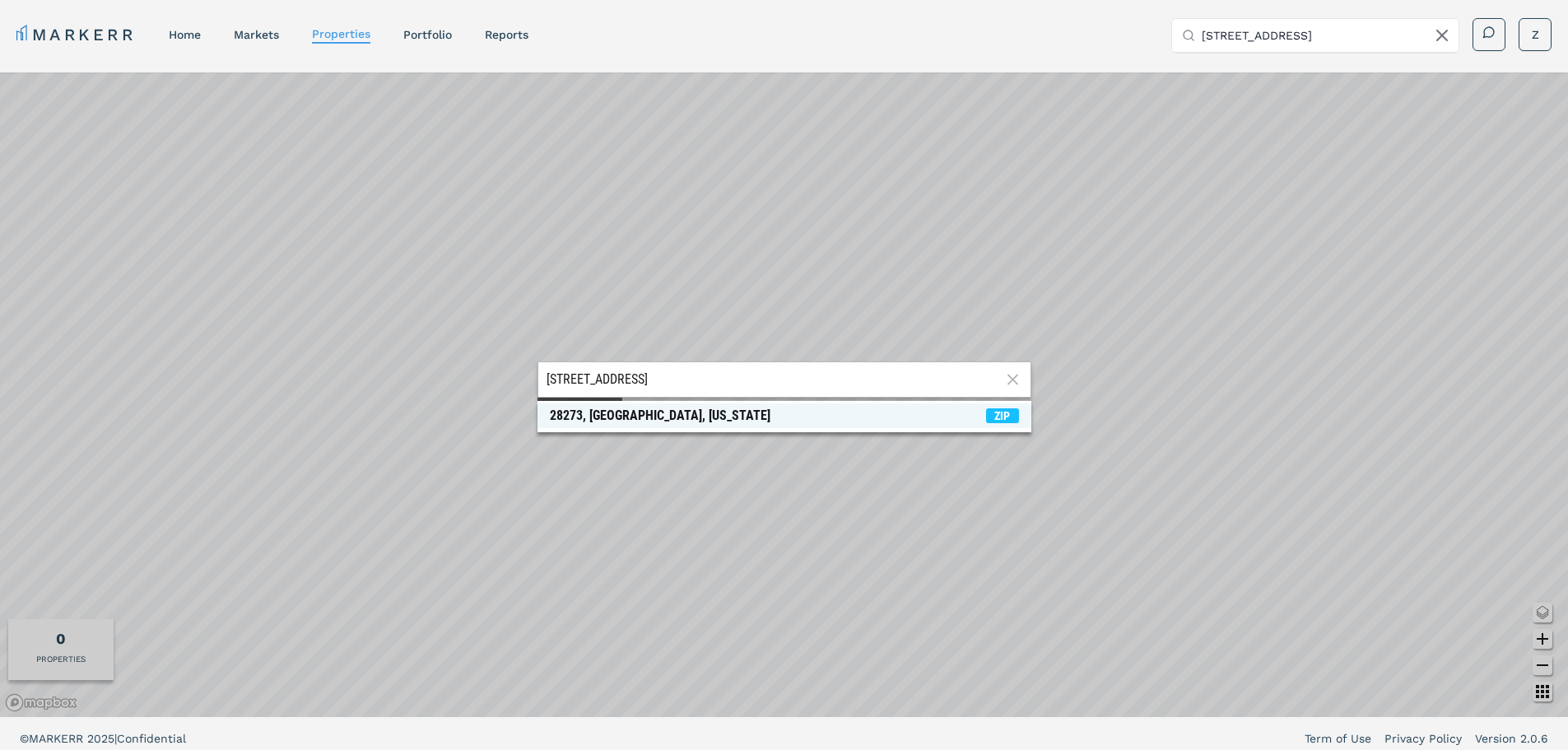
type input "4250 Branch Bend Ln, Charlotte, NC 28273"
click at [637, 422] on div "28273, Charlotte, North Carolina" at bounding box center [659, 415] width 221 height 16
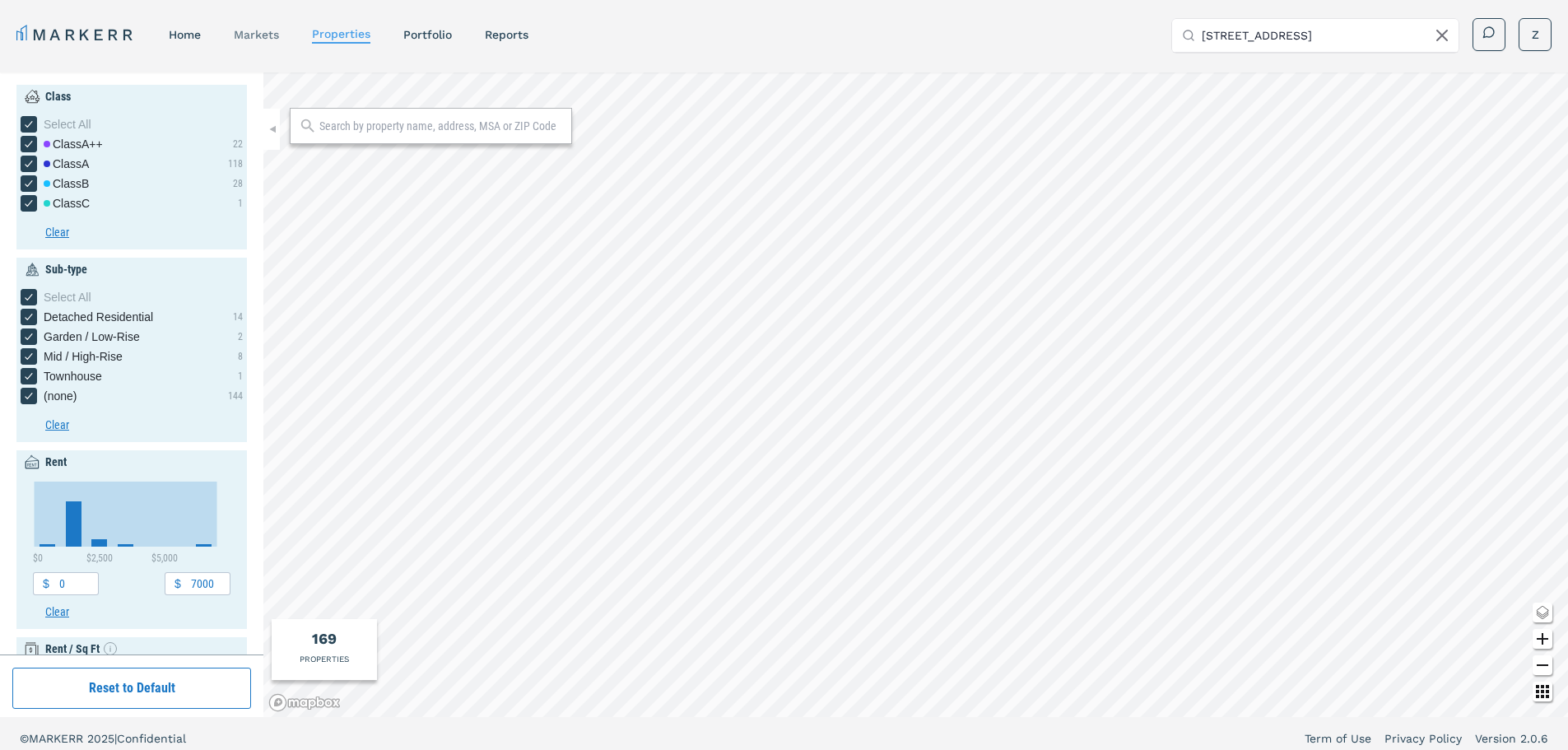
click at [257, 32] on link "markets" at bounding box center [256, 35] width 45 height 13
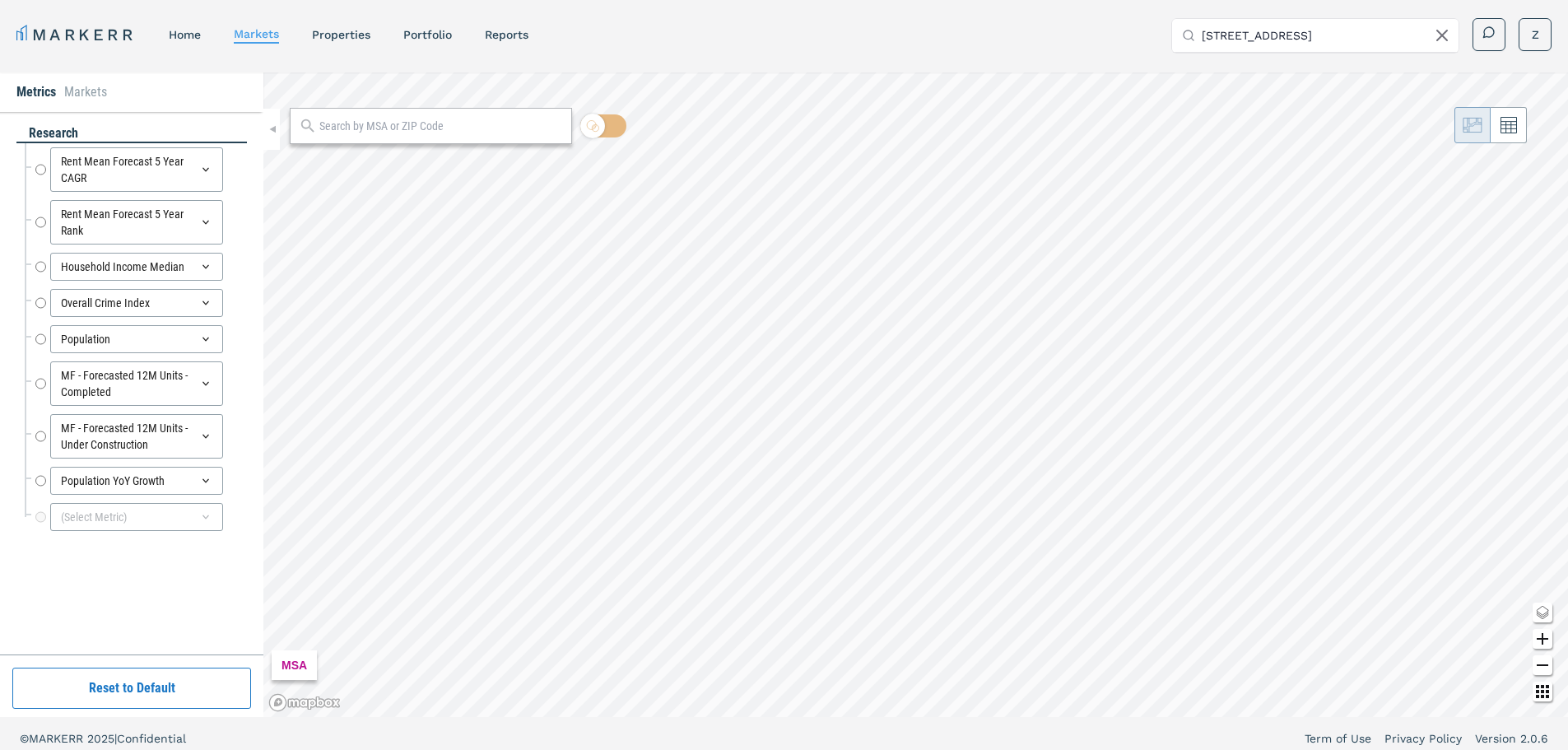
radio input "true"
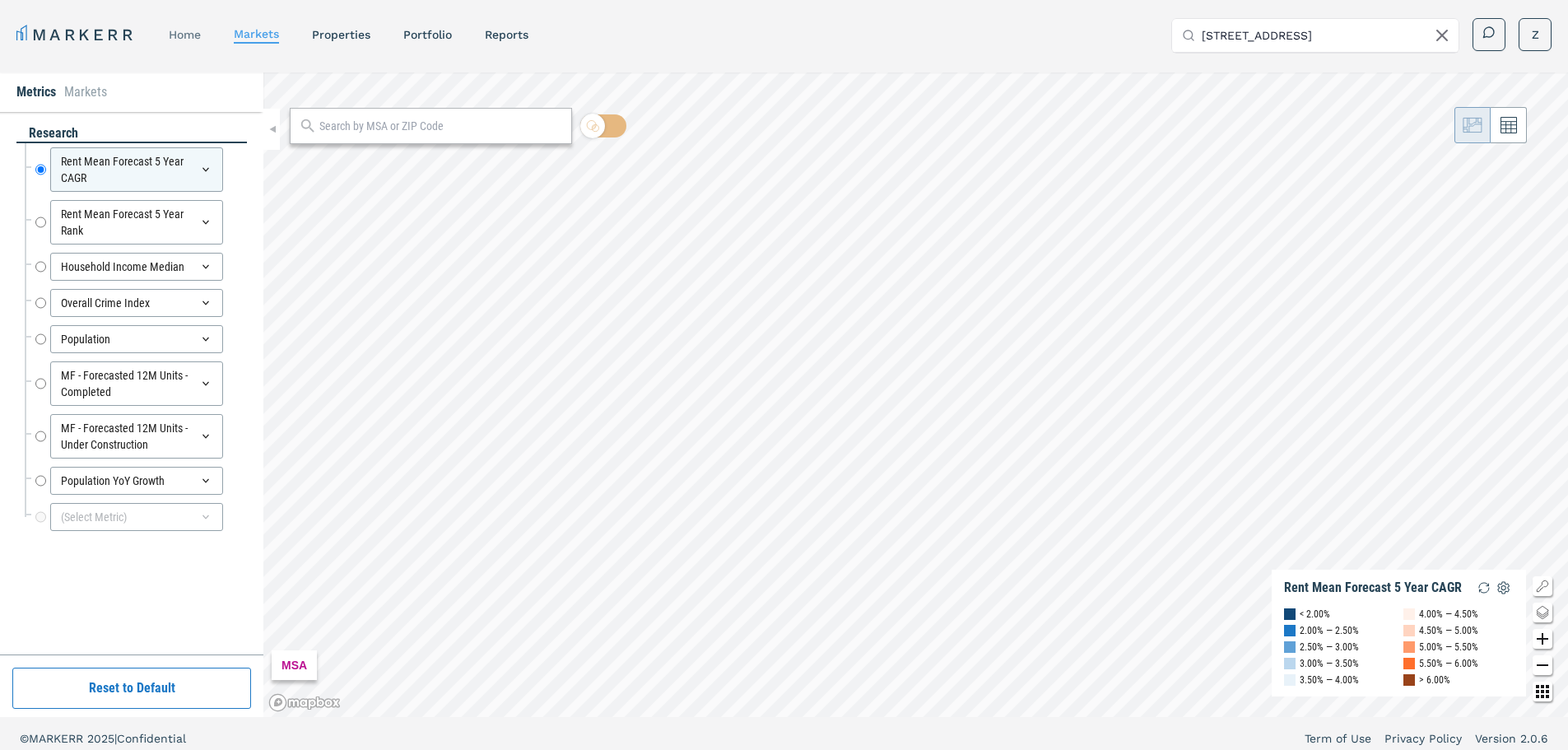
click at [177, 34] on link "home" at bounding box center [184, 35] width 32 height 13
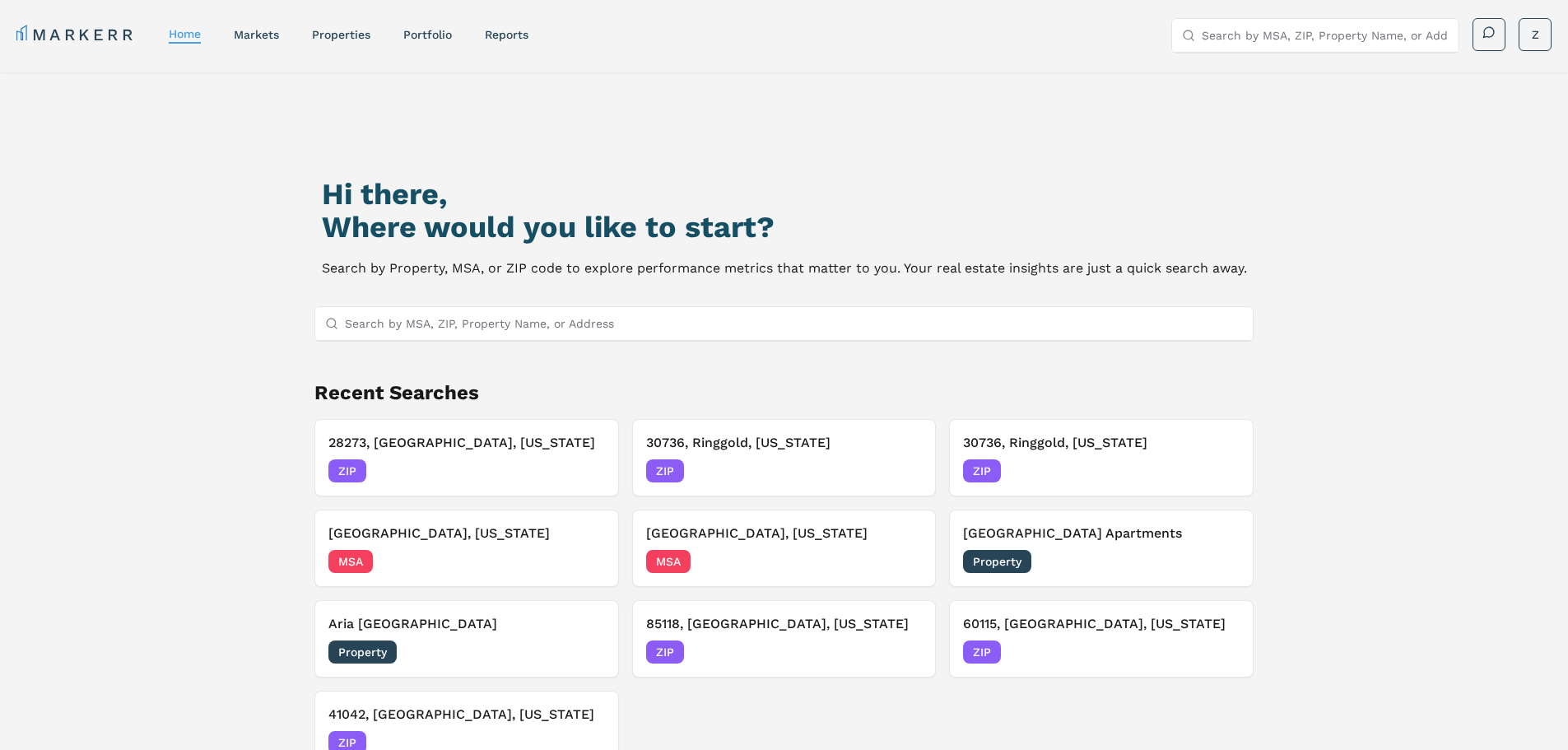
click at [92, 37] on link "MARKERR" at bounding box center [76, 35] width 120 height 23
click at [417, 316] on input "Search by MSA, ZIP, Property Name, or Address" at bounding box center [794, 324] width 899 height 33
paste input "4250 Branch Bend Ln, Charlotte, NC 28273"
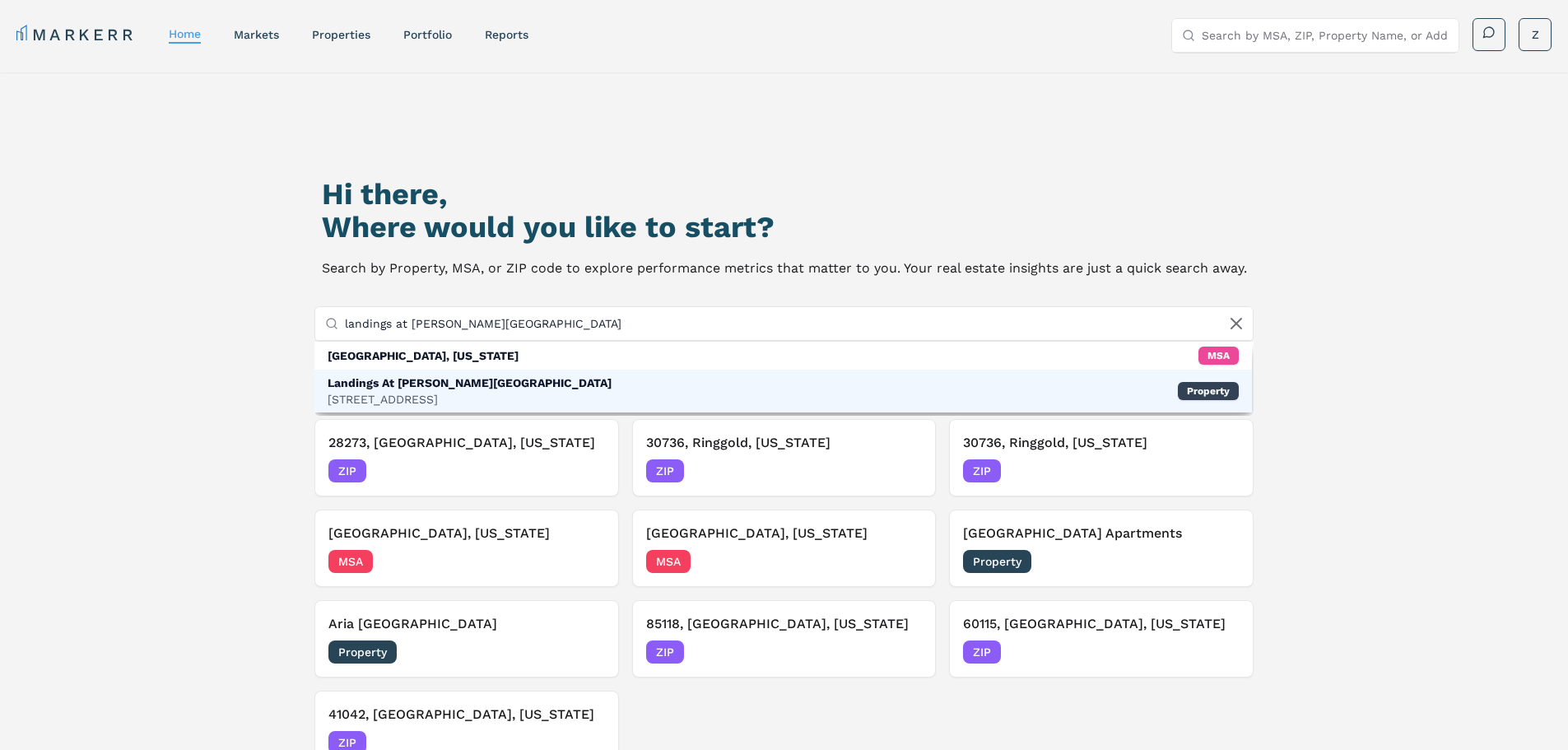
type input "landings at steele creek"
click at [397, 388] on div "Landings At Steele Creek" at bounding box center [469, 383] width 284 height 16
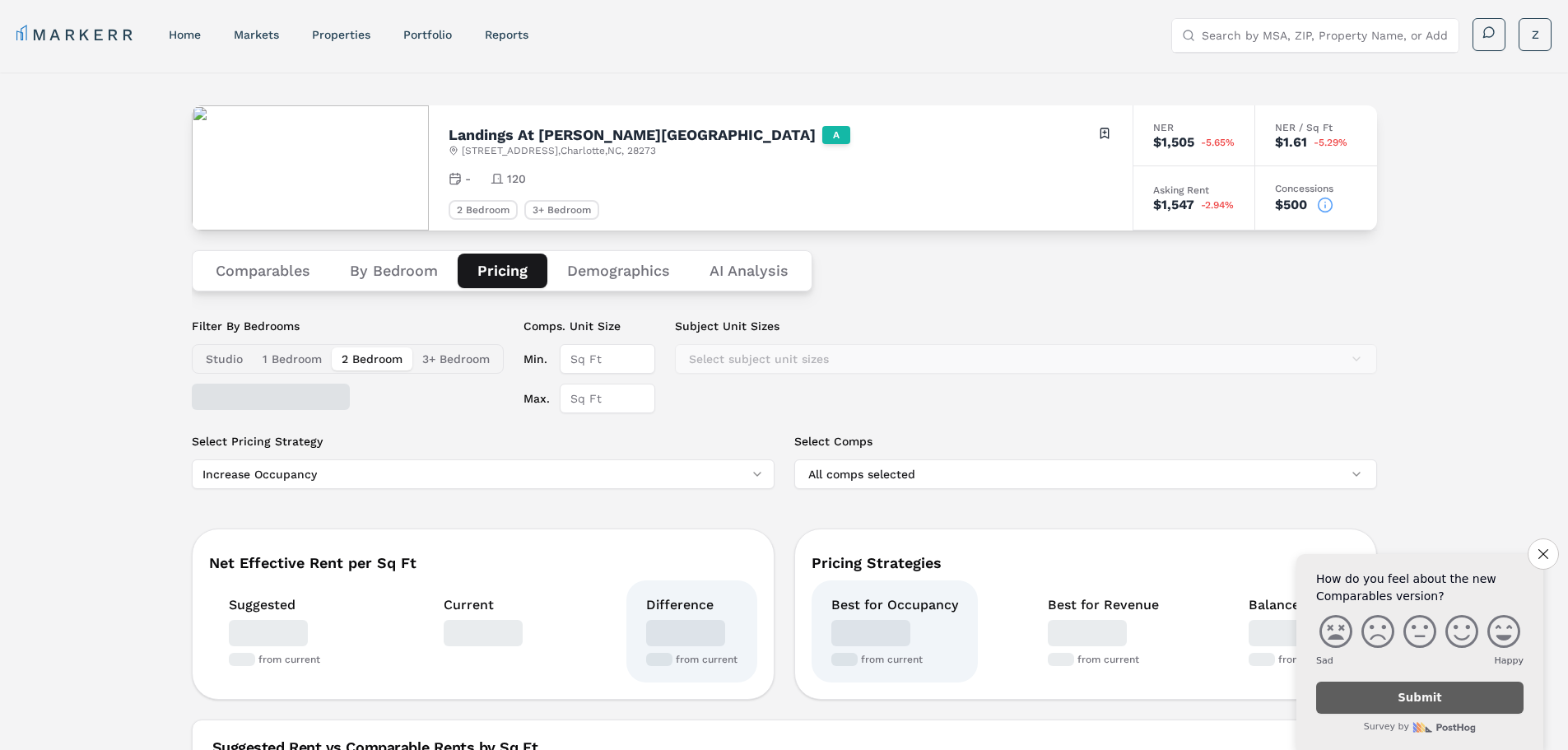
click at [517, 273] on button "Pricing" at bounding box center [502, 271] width 90 height 35
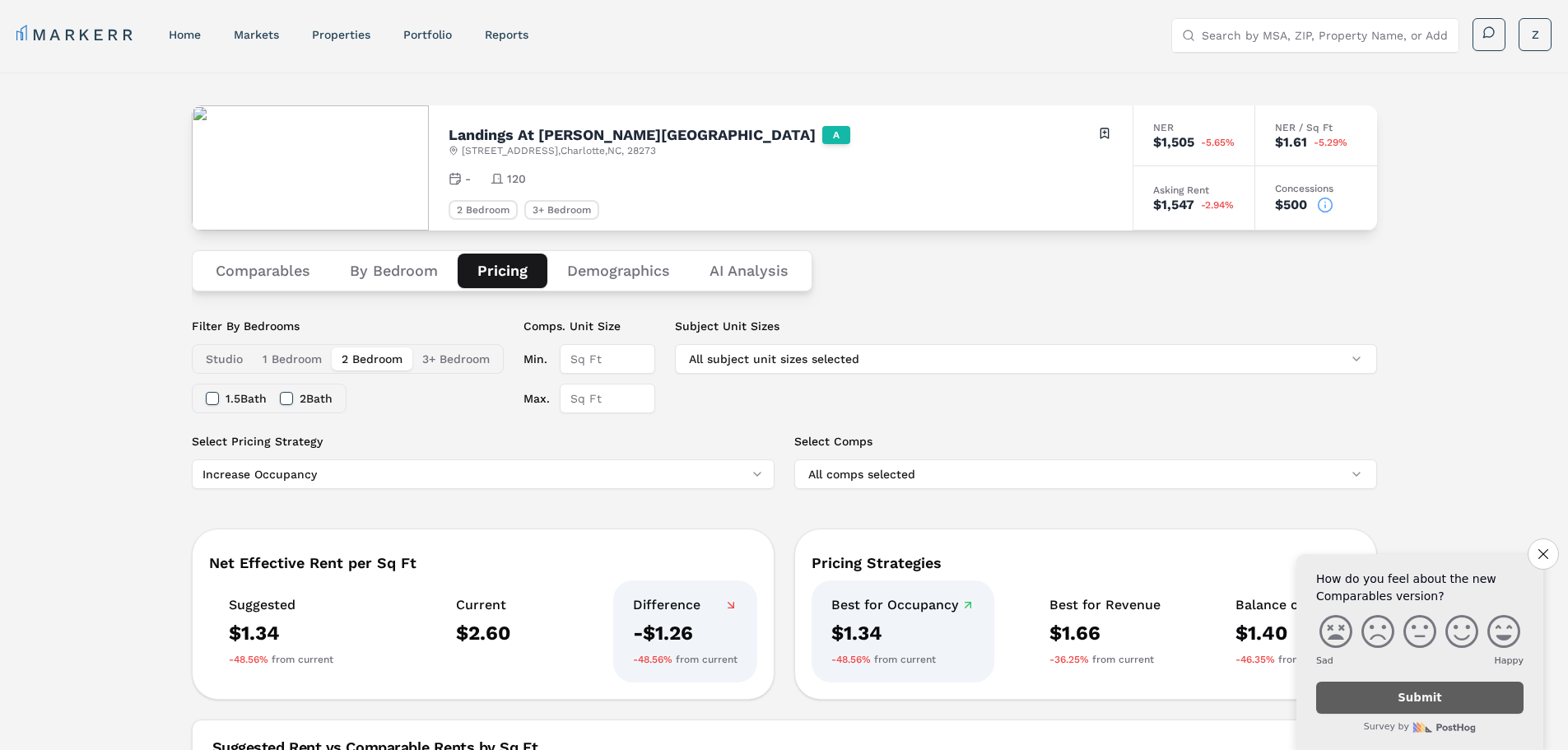
click at [495, 362] on button "3+ Bedroom" at bounding box center [456, 359] width 88 height 23
